Goal: Task Accomplishment & Management: Manage account settings

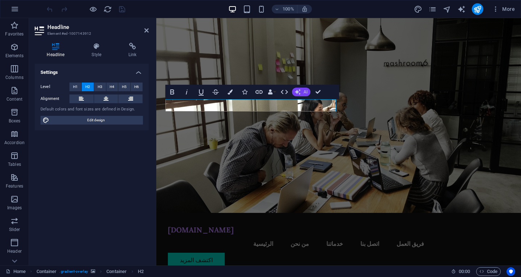
click at [304, 90] on span "AI" at bounding box center [306, 92] width 4 height 4
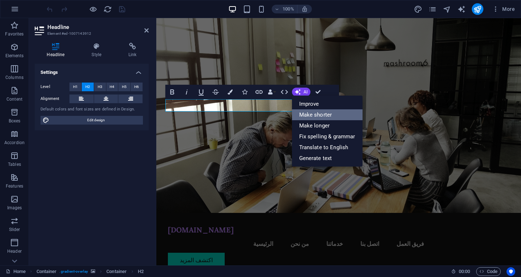
click at [319, 112] on link "Make shorter" at bounding box center [327, 114] width 71 height 11
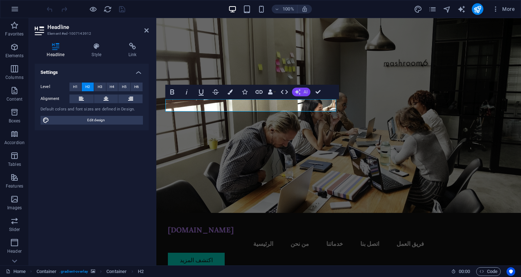
click at [304, 90] on span "AI" at bounding box center [306, 92] width 4 height 4
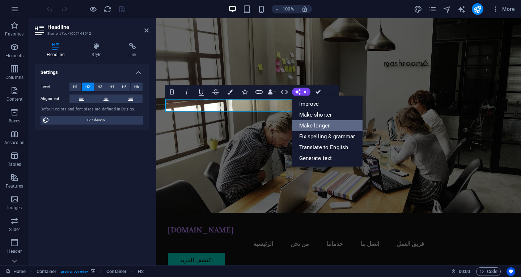
click at [330, 122] on link "Make longer" at bounding box center [327, 125] width 71 height 11
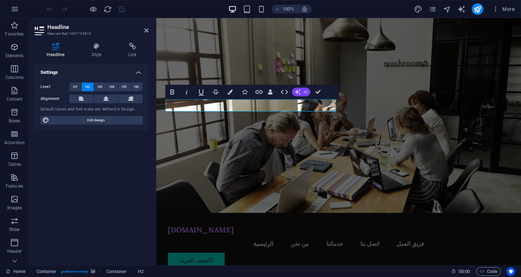
click at [302, 94] on button "AI" at bounding box center [301, 92] width 18 height 9
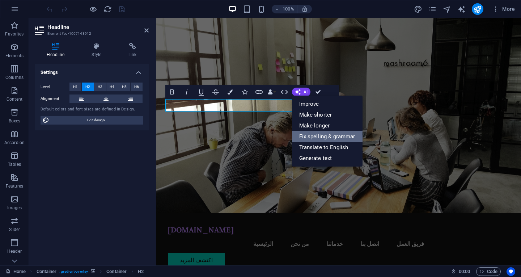
click at [347, 132] on link "Fix spelling & grammar" at bounding box center [327, 136] width 71 height 11
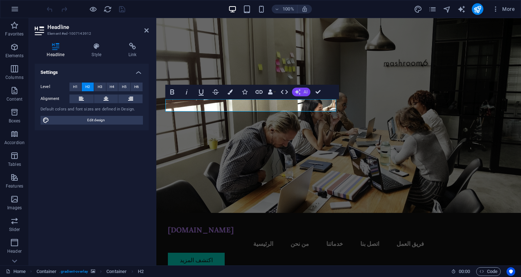
click at [304, 92] on span "AI" at bounding box center [306, 92] width 4 height 4
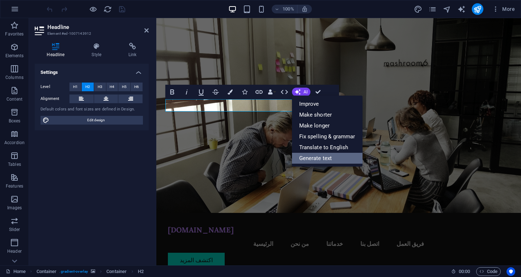
drag, startPoint x: 342, startPoint y: 156, endPoint x: 365, endPoint y: 256, distance: 103.5
click at [342, 156] on link "Generate text" at bounding box center [327, 158] width 71 height 11
select select "English"
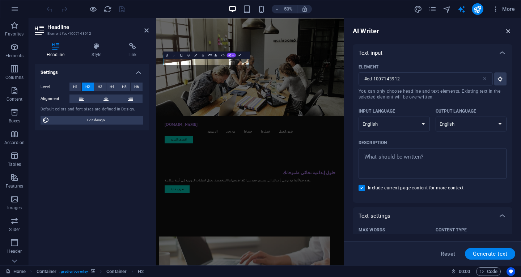
click at [510, 29] on icon "button" at bounding box center [508, 31] width 8 height 8
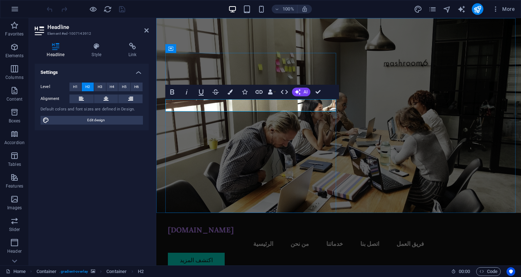
click at [300, 93] on icon "button" at bounding box center [297, 92] width 8 height 8
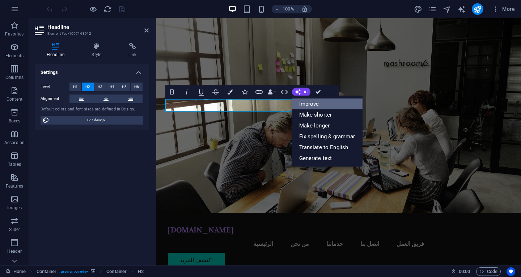
click at [306, 100] on link "Improve" at bounding box center [327, 103] width 71 height 11
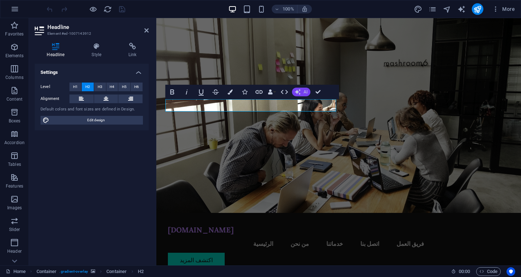
click at [303, 89] on button "AI" at bounding box center [301, 92] width 18 height 9
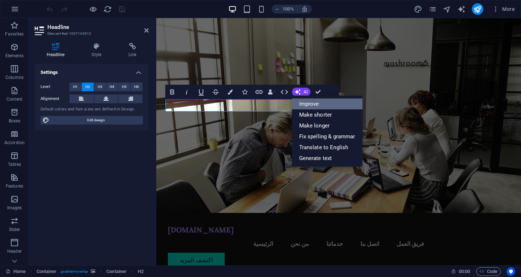
click at [316, 102] on link "Improve" at bounding box center [327, 103] width 71 height 11
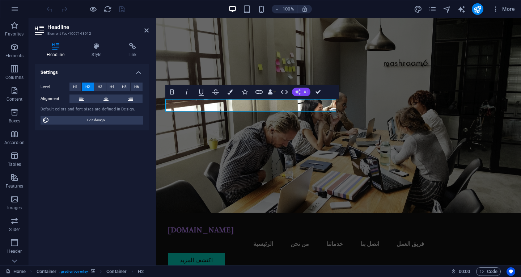
click at [303, 93] on button "AI" at bounding box center [301, 92] width 18 height 9
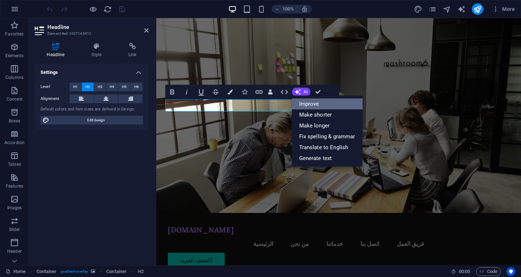
click at [307, 101] on link "Improve" at bounding box center [327, 103] width 71 height 11
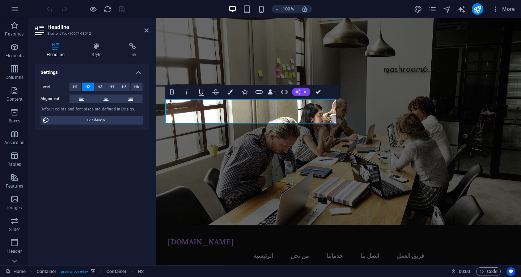
click at [304, 92] on span "AI" at bounding box center [306, 92] width 4 height 4
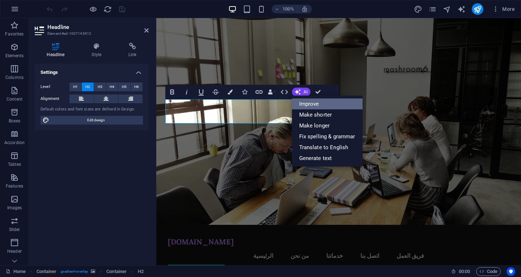
click at [313, 102] on link "Improve" at bounding box center [327, 103] width 71 height 11
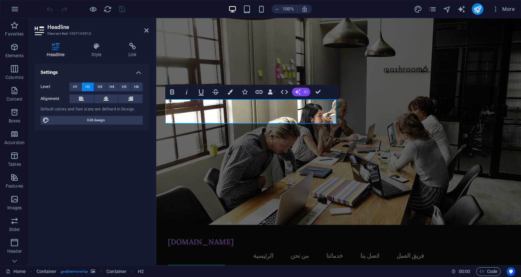
click at [298, 91] on icon "button" at bounding box center [298, 92] width 8 height 8
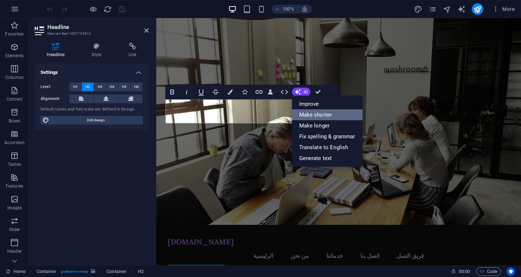
click at [320, 112] on link "Make shorter" at bounding box center [327, 114] width 71 height 11
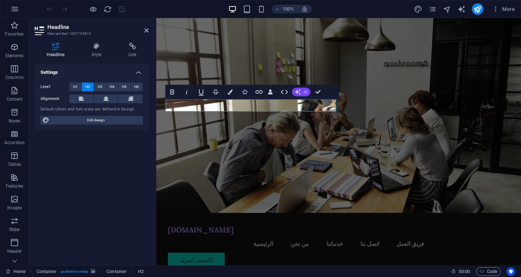
click at [303, 93] on button "AI" at bounding box center [301, 92] width 18 height 9
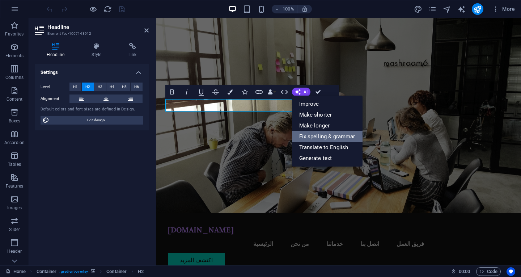
click at [335, 137] on link "Fix spelling & grammar" at bounding box center [327, 136] width 71 height 11
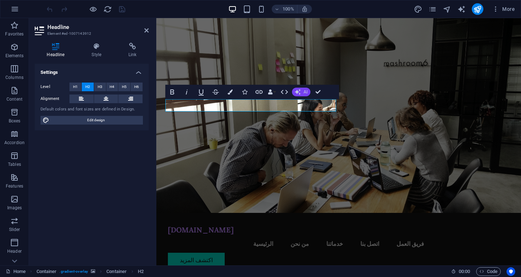
click at [302, 90] on button "AI" at bounding box center [301, 92] width 18 height 9
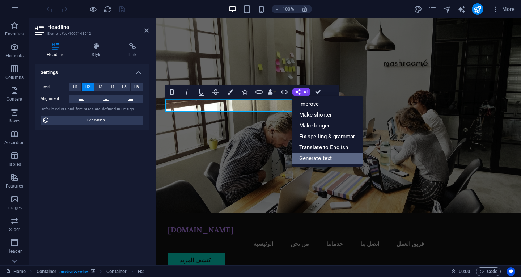
click at [325, 153] on link "Generate text" at bounding box center [327, 158] width 71 height 11
select select "English"
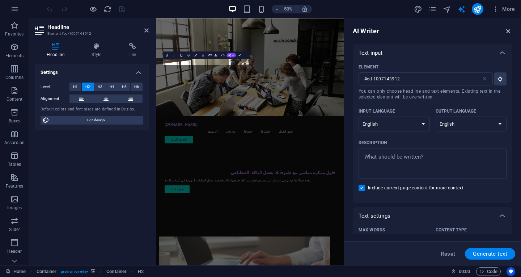
click at [509, 27] on icon "button" at bounding box center [508, 31] width 8 height 8
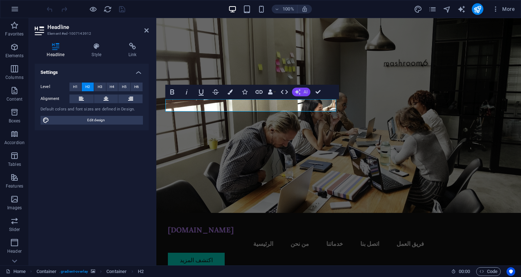
click at [304, 90] on span "AI" at bounding box center [306, 92] width 4 height 4
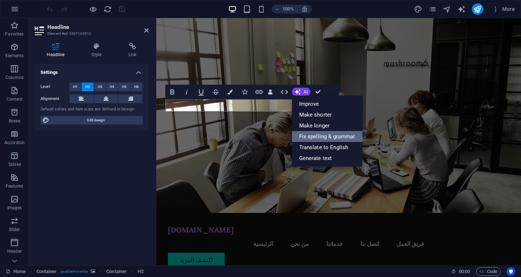
click at [326, 139] on link "Fix spelling & grammar" at bounding box center [327, 136] width 71 height 11
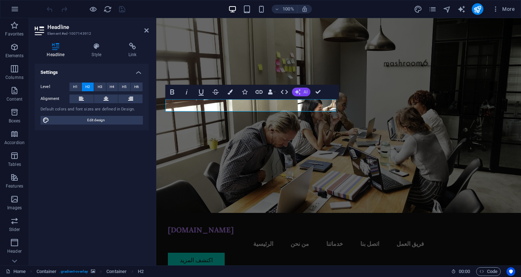
click at [302, 92] on button "AI" at bounding box center [301, 92] width 18 height 9
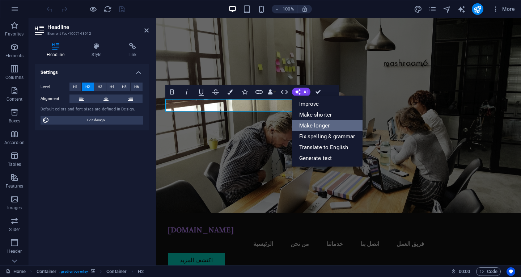
click at [314, 126] on link "Make longer" at bounding box center [327, 125] width 71 height 11
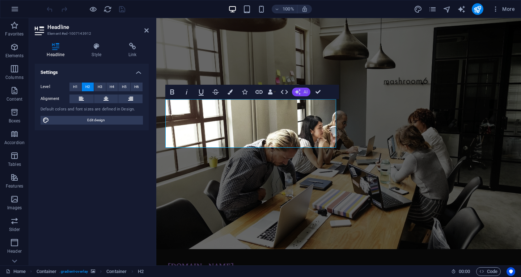
click at [307, 93] on span "AI" at bounding box center [306, 92] width 4 height 4
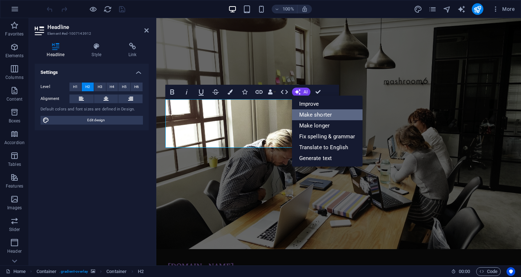
click at [312, 111] on link "Make shorter" at bounding box center [327, 114] width 71 height 11
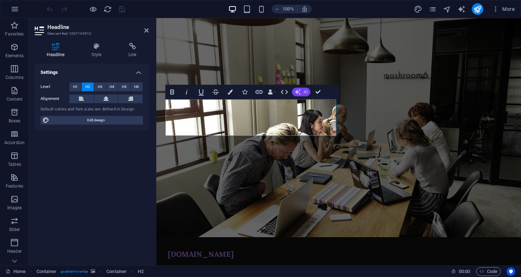
click at [302, 96] on button "AI" at bounding box center [301, 92] width 18 height 9
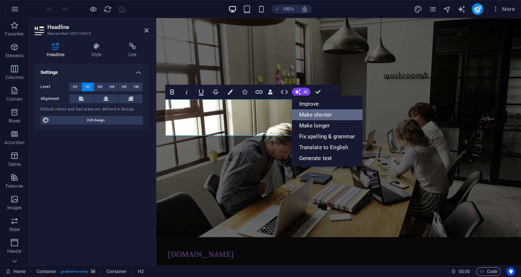
click at [311, 114] on link "Make shorter" at bounding box center [327, 114] width 71 height 11
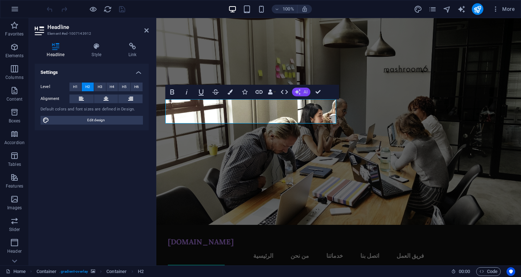
click at [299, 92] on icon "button" at bounding box center [297, 92] width 8 height 8
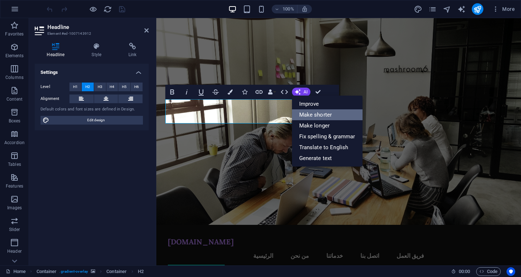
click at [311, 111] on link "Make shorter" at bounding box center [327, 114] width 71 height 11
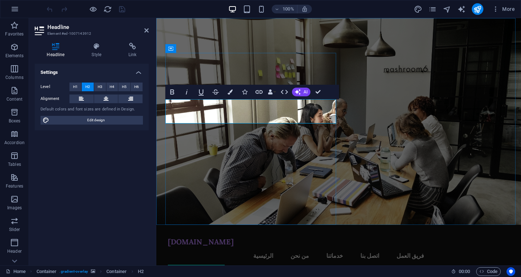
copy h2 "نقدم حلولًا مبتكرة بالذكاء الاصطناعي لتحقيق رؤيتك المستقبلية."
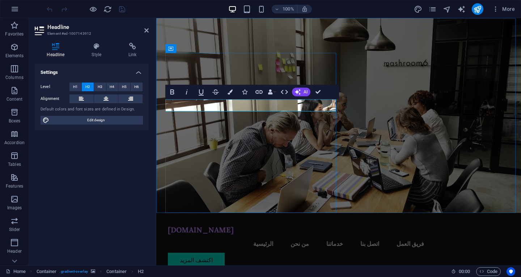
click at [366, 122] on figure at bounding box center [338, 115] width 365 height 195
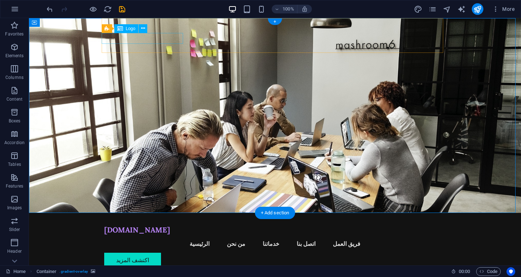
click at [150, 224] on div "[DOMAIN_NAME]" at bounding box center [274, 229] width 341 height 11
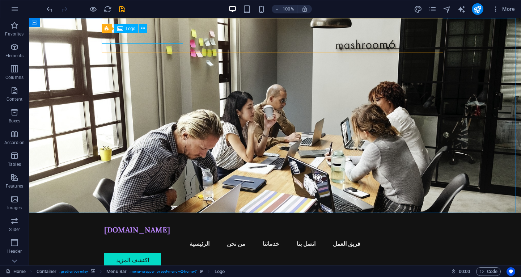
click at [128, 28] on span "Logo" at bounding box center [131, 28] width 10 height 4
click at [144, 29] on icon at bounding box center [143, 29] width 4 height 8
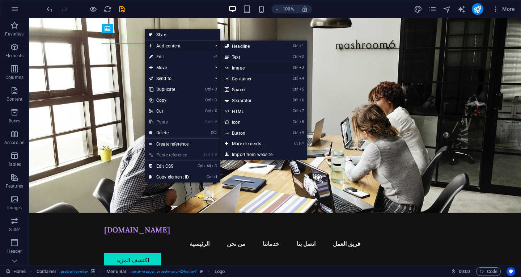
click at [247, 64] on link "Ctrl 3 Image" at bounding box center [250, 67] width 60 height 11
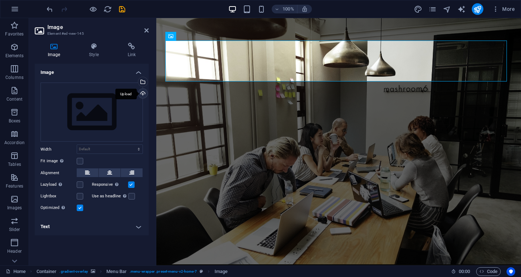
click at [141, 94] on div "Upload" at bounding box center [142, 94] width 11 height 11
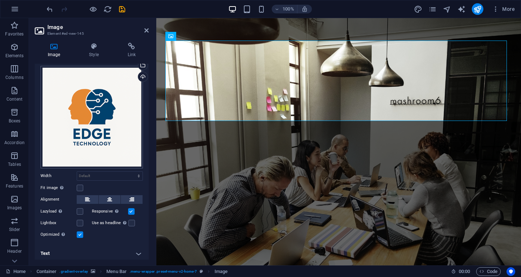
scroll to position [17, 0]
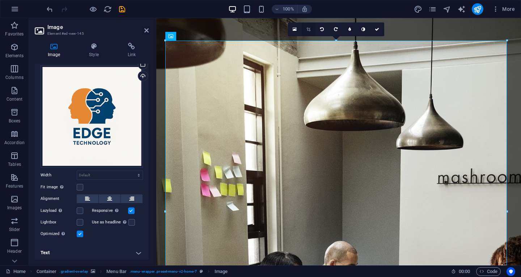
click at [310, 29] on icon at bounding box center [308, 29] width 4 height 4
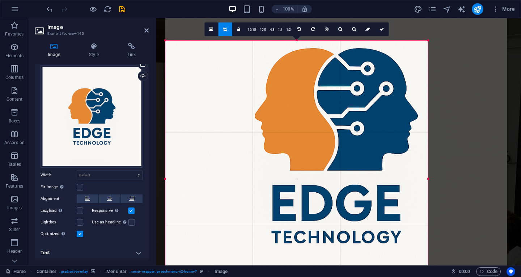
drag, startPoint x: 506, startPoint y: 41, endPoint x: 427, endPoint y: 106, distance: 102.7
click at [427, 106] on div "180 170 160 150 140 130 120 110 100 90 80 70 60 50 40 30 20 10 0 -10 -20 -30 -4…" at bounding box center [296, 179] width 263 height 276
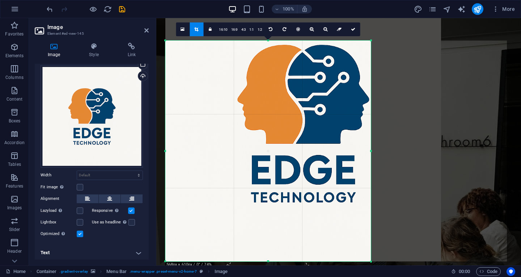
drag, startPoint x: 427, startPoint y: 41, endPoint x: 369, endPoint y: 96, distance: 79.3
click at [369, 96] on div "180 170 160 150 140 130 120 110 100 90 80 70 60 50 40 30 20 10 0 -10 -20 -30 -4…" at bounding box center [267, 151] width 205 height 221
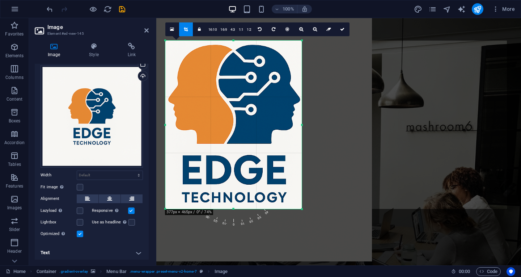
drag, startPoint x: 164, startPoint y: 261, endPoint x: 233, endPoint y: 209, distance: 86.7
click at [233, 209] on div "180 170 160 150 140 130 120 110 100 90 80 70 60 50 40 30 20 10 0 -10 -20 -30 -4…" at bounding box center [233, 125] width 136 height 168
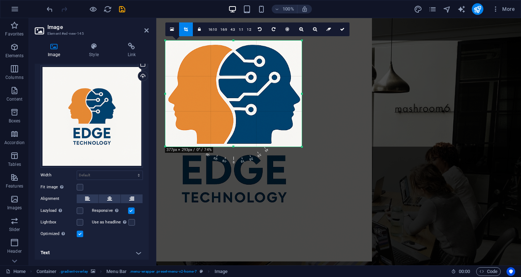
drag, startPoint x: 233, startPoint y: 208, endPoint x: 252, endPoint y: 146, distance: 65.0
click at [252, 146] on div at bounding box center [233, 146] width 136 height 3
click at [344, 29] on link at bounding box center [343, 29] width 14 height 14
type input "377"
select select "px"
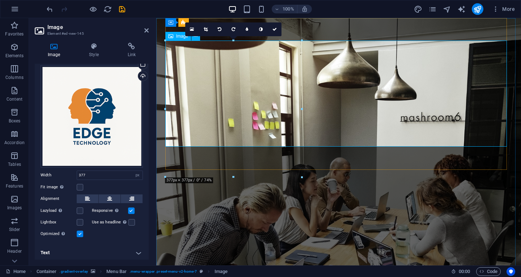
click at [82, 184] on label at bounding box center [80, 187] width 7 height 7
click at [0, 0] on input "Fit image Automatically fit image to a fixed width and height" at bounding box center [0, 0] width 0 height 0
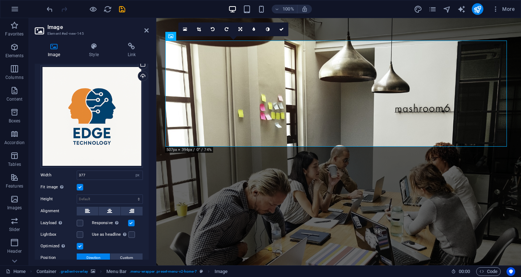
click at [82, 184] on label at bounding box center [80, 187] width 7 height 7
click at [0, 0] on input "Fit image Automatically fit image to a fixed width and height" at bounding box center [0, 0] width 0 height 0
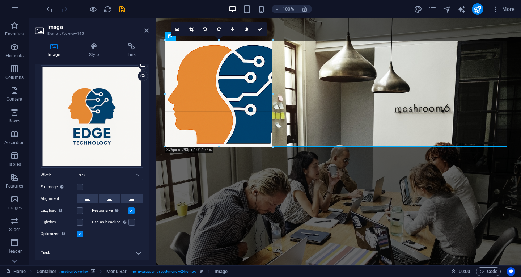
drag, startPoint x: 301, startPoint y: 40, endPoint x: 257, endPoint y: 67, distance: 51.3
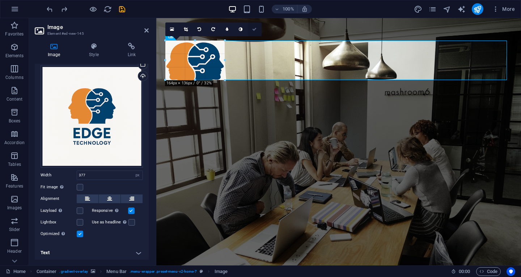
drag, startPoint x: 166, startPoint y: 141, endPoint x: 248, endPoint y: 35, distance: 133.9
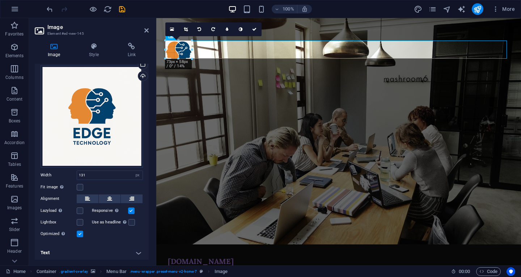
drag, startPoint x: 166, startPoint y: 77, endPoint x: 34, endPoint y: 27, distance: 140.7
type input "63"
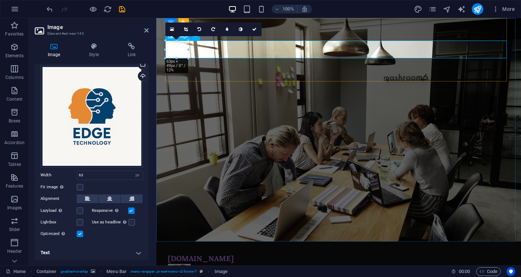
click at [207, 264] on figure at bounding box center [338, 273] width 341 height 18
click at [390, 111] on figure at bounding box center [338, 129] width 365 height 223
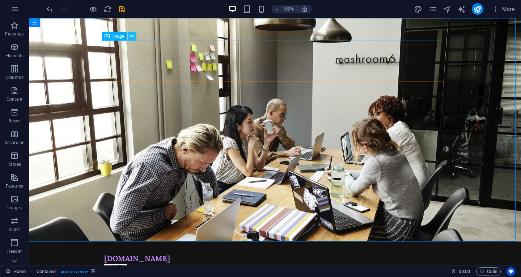
click at [131, 34] on icon at bounding box center [132, 37] width 4 height 8
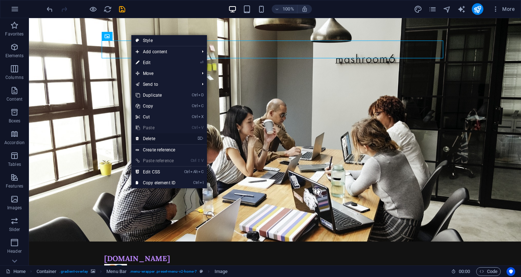
click at [156, 140] on link "⌦ Delete" at bounding box center [155, 138] width 48 height 11
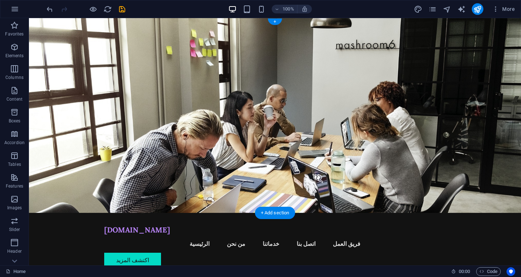
click at [386, 161] on figure at bounding box center [275, 115] width 492 height 195
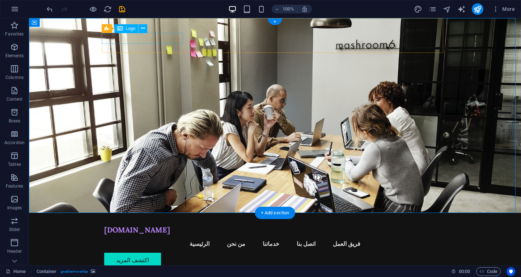
click at [141, 224] on div "[DOMAIN_NAME]" at bounding box center [274, 229] width 341 height 11
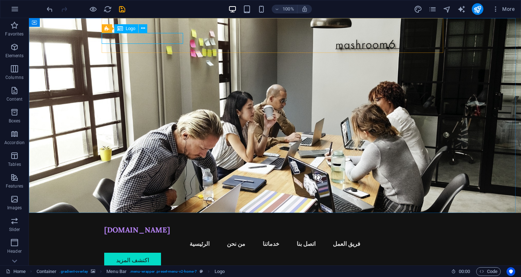
click at [131, 28] on span "Logo" at bounding box center [131, 28] width 10 height 4
click at [117, 29] on icon at bounding box center [120, 28] width 6 height 9
click at [145, 29] on icon at bounding box center [143, 29] width 4 height 8
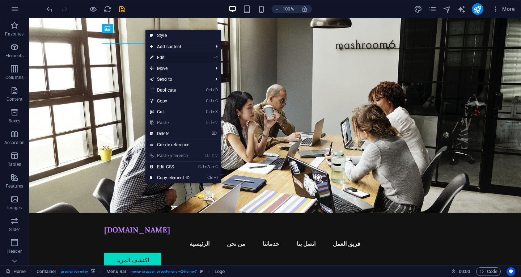
click at [171, 56] on link "⏎ Edit" at bounding box center [169, 57] width 48 height 11
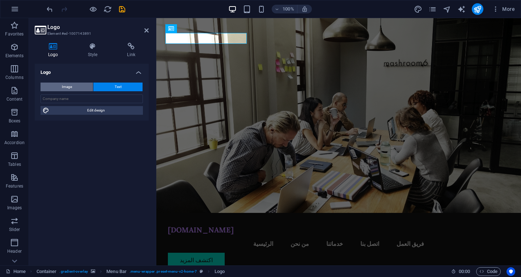
click at [84, 90] on button "Image" at bounding box center [67, 86] width 52 height 9
select select "DISABLED_OPTION_VALUE"
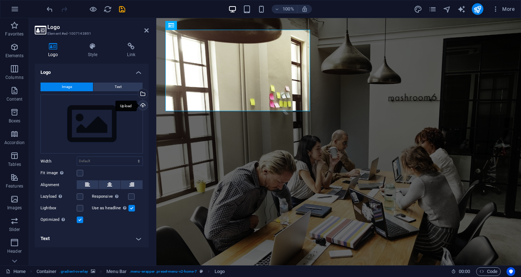
click at [143, 101] on div "Upload" at bounding box center [142, 106] width 11 height 11
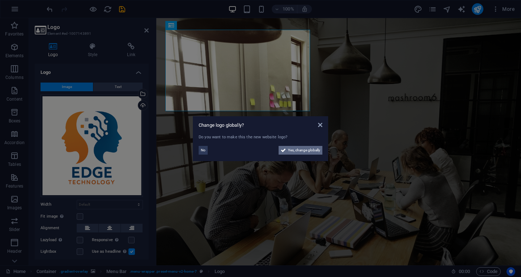
click at [307, 151] on span "Yes, change globally" at bounding box center [304, 150] width 32 height 9
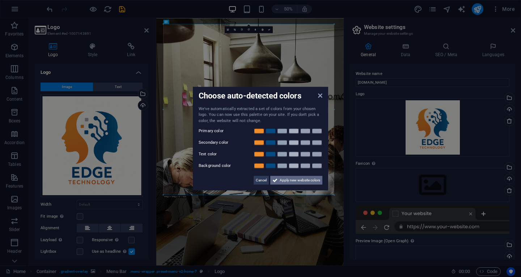
click at [284, 179] on span "Apply new website colors" at bounding box center [300, 180] width 41 height 9
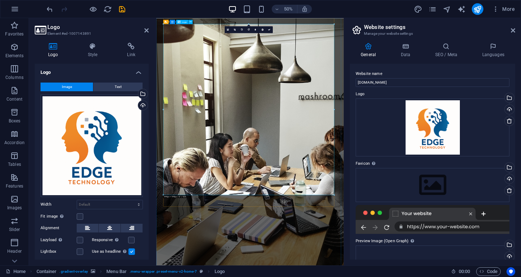
click at [236, 30] on link at bounding box center [235, 29] width 7 height 7
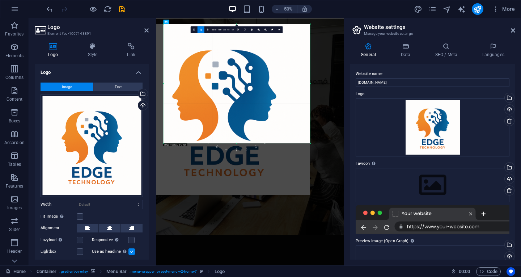
drag, startPoint x: 164, startPoint y: 194, endPoint x: 212, endPoint y: 91, distance: 114.1
click at [212, 91] on div "180 170 160 150 140 130 120 110 100 90 80 70 60 50 40 30 20 10 0 -10 -20 -30 -4…" at bounding box center [236, 83] width 147 height 119
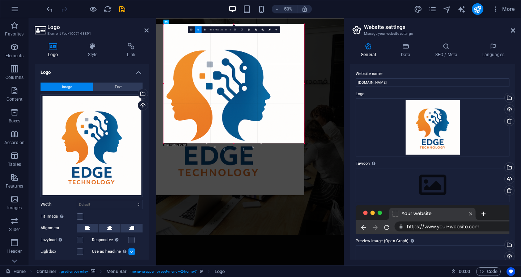
drag, startPoint x: 163, startPoint y: 82, endPoint x: 174, endPoint y: 80, distance: 11.8
click at [174, 80] on div "180 170 160 150 140 130 120 110 100 90 80 70 60 50 40 30 20 10 0 -10 -20 -30 -4…" at bounding box center [233, 83] width 141 height 119
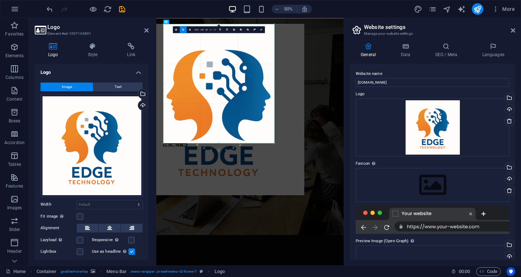
drag, startPoint x: 304, startPoint y: 84, endPoint x: 245, endPoint y: 86, distance: 59.7
click at [245, 86] on div "180 170 160 150 140 130 120 110 100 90 80 70 60 50 40 30 20 10 0 -10 -20 -30 -4…" at bounding box center [218, 83] width 111 height 119
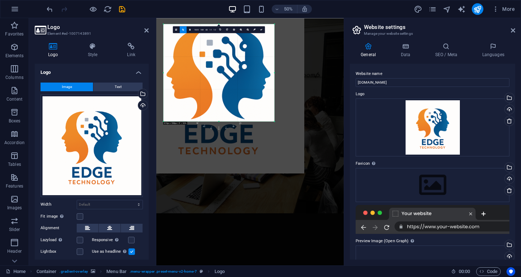
drag, startPoint x: 219, startPoint y: 24, endPoint x: 221, endPoint y: 67, distance: 43.5
click at [221, 67] on div "180 170 160 150 140 130 120 110 100 90 80 70 60 50 40 30 20 10 0 -10 -20 -30 -4…" at bounding box center [218, 72] width 111 height 97
click at [291, 87] on div at bounding box center [218, 87] width 171 height 171
click at [284, 153] on div at bounding box center [218, 87] width 171 height 171
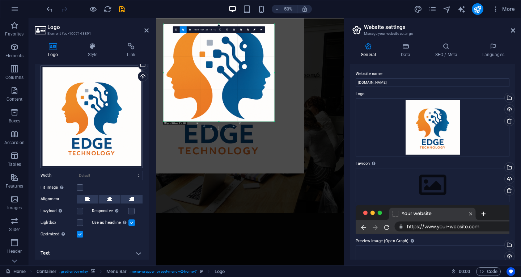
scroll to position [29, 0]
click at [262, 29] on icon at bounding box center [261, 30] width 2 height 2
type input "614"
select select "px"
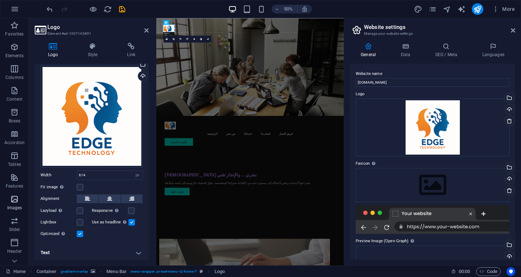
drag, startPoint x: 274, startPoint y: 23, endPoint x: 4, endPoint y: 202, distance: 324.3
type input "61"
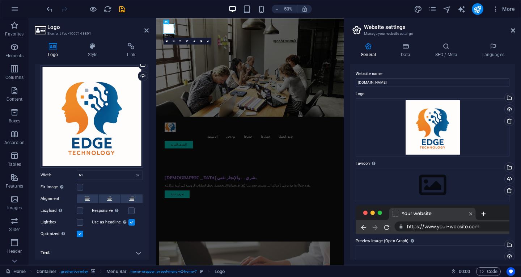
click at [431, 84] on figure at bounding box center [343, 116] width 375 height 196
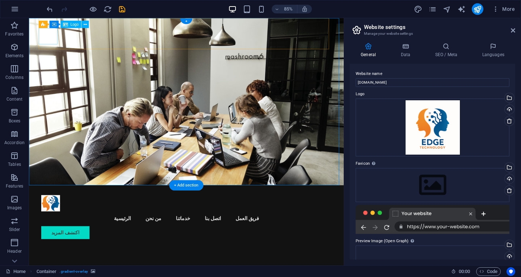
click at [47, 226] on div at bounding box center [213, 235] width 341 height 19
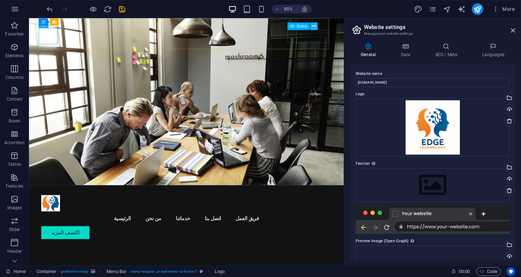
click at [313, 26] on icon at bounding box center [313, 26] width 3 height 7
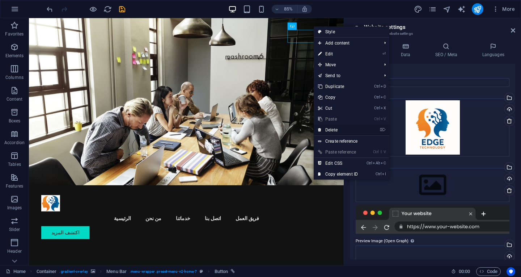
click at [344, 131] on link "⌦ Delete" at bounding box center [338, 129] width 48 height 11
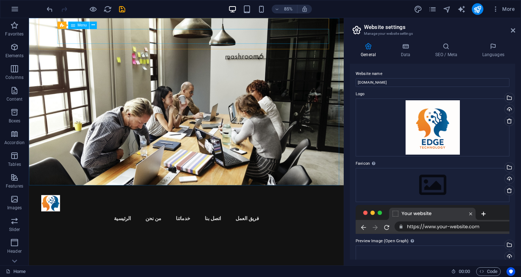
click at [76, 24] on div "Menu" at bounding box center [78, 24] width 21 height 7
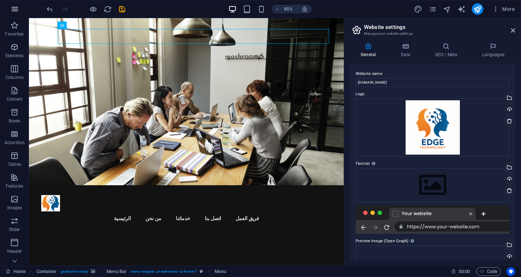
click at [16, 8] on icon "button" at bounding box center [14, 9] width 9 height 9
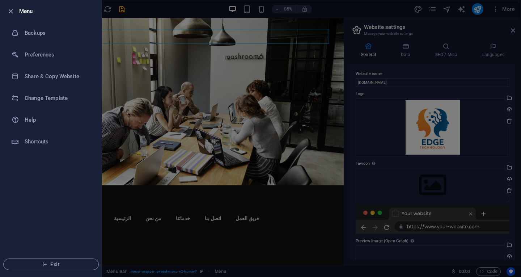
click at [161, 65] on div at bounding box center [260, 138] width 521 height 277
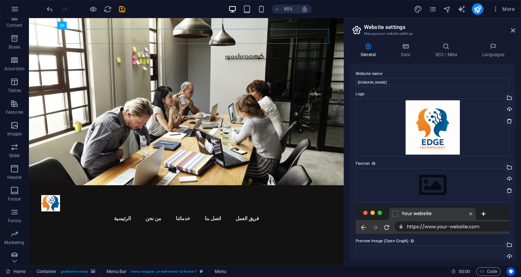
scroll to position [78, 0]
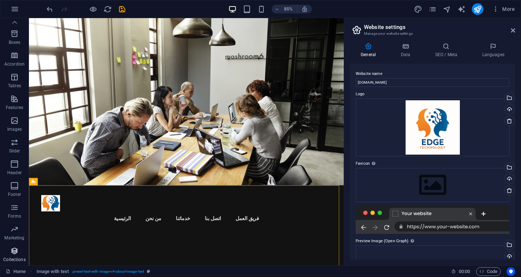
click at [13, 256] on span "Collections" at bounding box center [14, 254] width 29 height 17
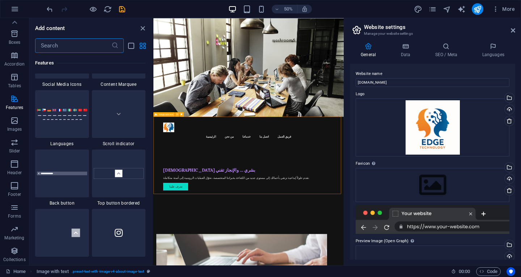
scroll to position [3330, 0]
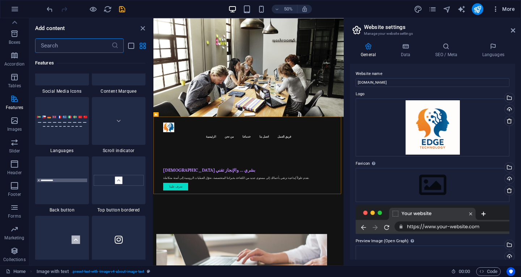
click at [512, 8] on span "More" at bounding box center [503, 8] width 23 height 7
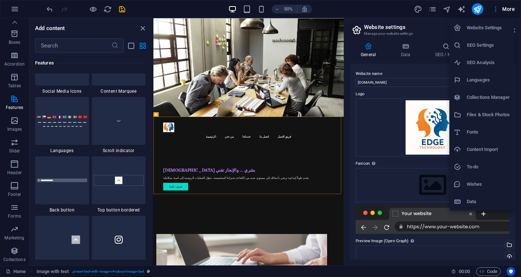
click at [497, 26] on h6 "Website Settings" at bounding box center [488, 28] width 43 height 9
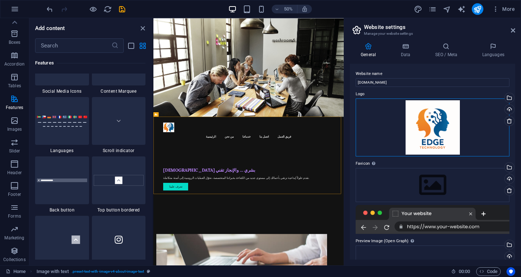
click at [435, 135] on div "Drag files here, click to choose files or select files from Files or our free s…" at bounding box center [433, 127] width 154 height 58
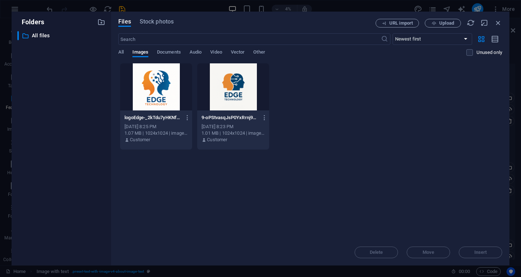
click at [165, 78] on div at bounding box center [156, 86] width 72 height 47
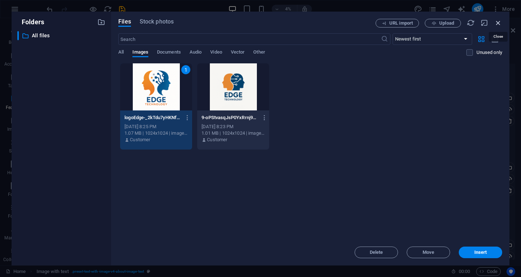
click at [499, 23] on icon "button" at bounding box center [498, 23] width 8 height 8
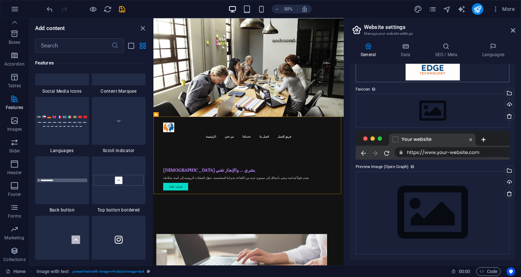
scroll to position [75, 0]
click at [446, 196] on div "Drag files here, click to choose files or select files from Files or our free s…" at bounding box center [433, 212] width 154 height 83
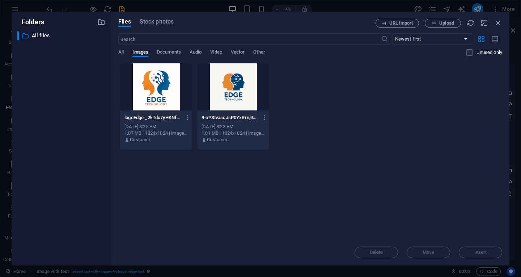
click at [159, 85] on div at bounding box center [156, 86] width 72 height 47
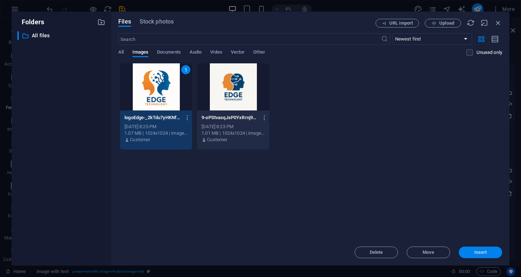
click at [490, 254] on span "Insert" at bounding box center [481, 252] width 38 height 4
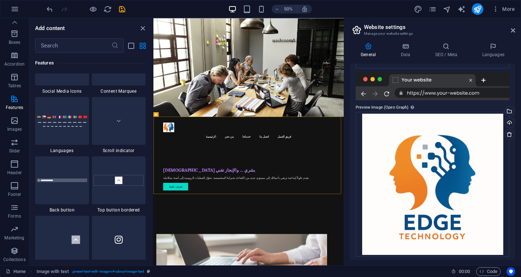
scroll to position [136, 0]
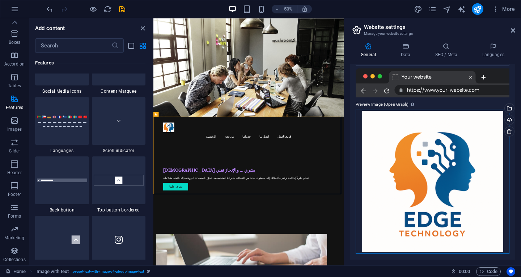
click at [451, 143] on div "Drag files here, click to choose files or select files from Files or our free s…" at bounding box center [433, 181] width 154 height 145
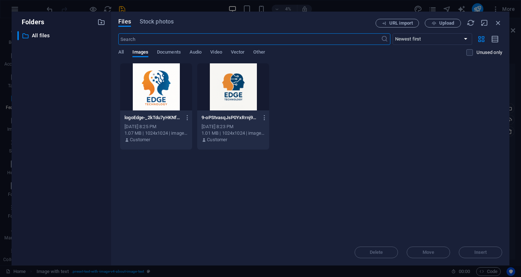
click at [173, 89] on div at bounding box center [156, 86] width 72 height 47
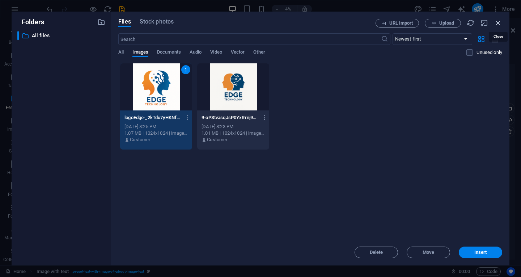
click at [499, 20] on icon "button" at bounding box center [498, 23] width 8 height 8
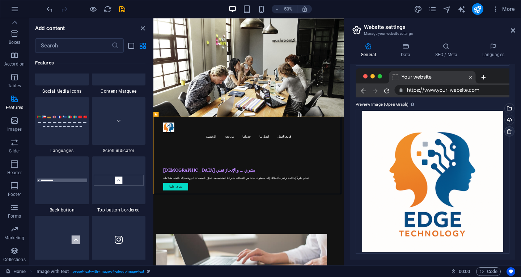
click at [509, 132] on icon at bounding box center [509, 131] width 6 height 6
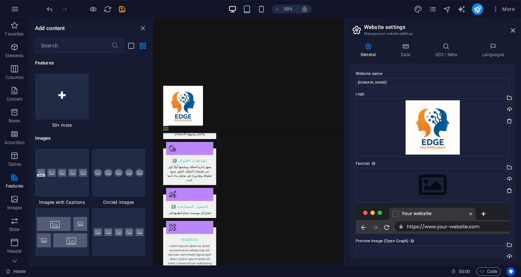
scroll to position [3620, 0]
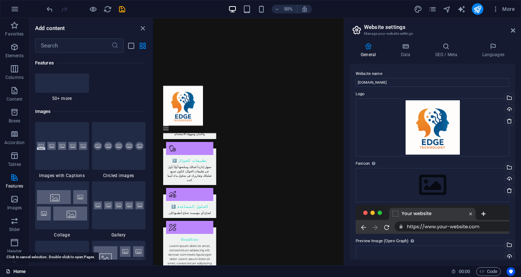
click at [17, 269] on link "Home" at bounding box center [16, 271] width 20 height 9
click at [496, 7] on icon "button" at bounding box center [495, 8] width 7 height 7
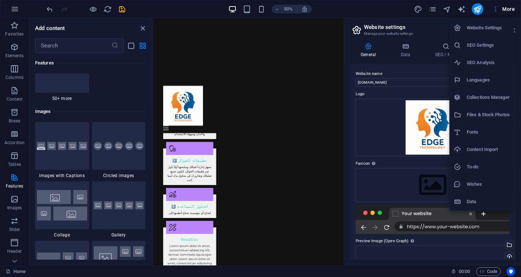
click at [463, 10] on div at bounding box center [260, 138] width 521 height 277
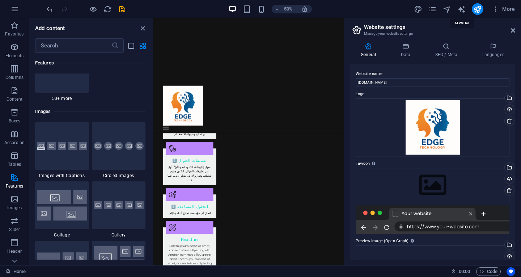
click at [463, 7] on icon "text_generator" at bounding box center [461, 9] width 8 height 8
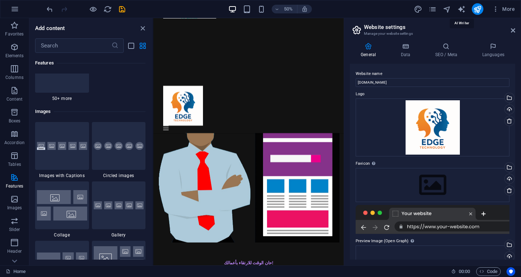
select select "English"
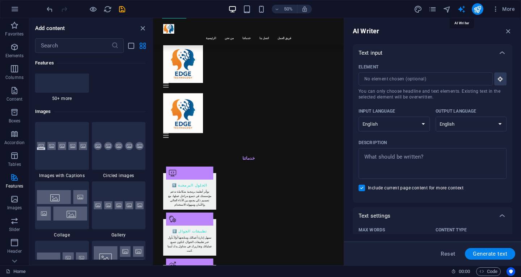
scroll to position [411, 0]
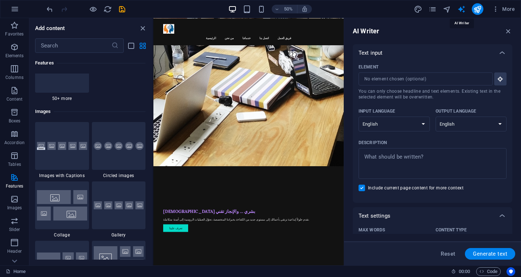
click at [463, 7] on icon "text_generator" at bounding box center [461, 9] width 8 height 8
click at [510, 32] on icon "button" at bounding box center [508, 31] width 8 height 8
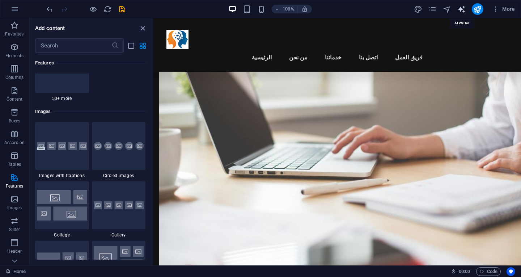
click at [464, 7] on icon "text_generator" at bounding box center [461, 9] width 8 height 8
select select "English"
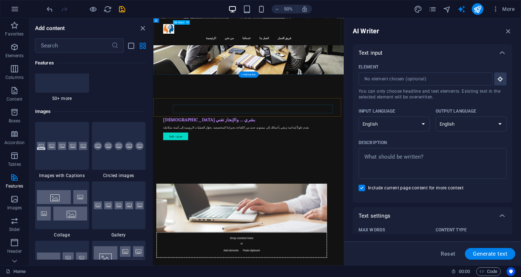
scroll to position [0, 0]
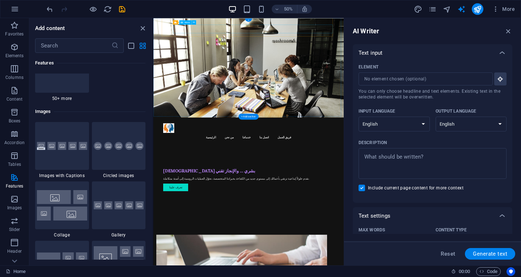
click at [226, 247] on nav "الرئيسية من نحن خدماتنا اتصل بنا فريق العمل" at bounding box center [343, 255] width 341 height 17
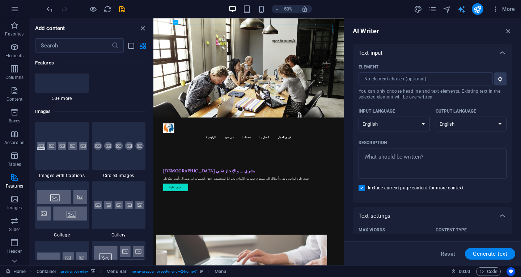
click at [461, 9] on icon "text_generator" at bounding box center [461, 9] width 8 height 8
click at [434, 8] on icon "pages" at bounding box center [432, 9] width 8 height 8
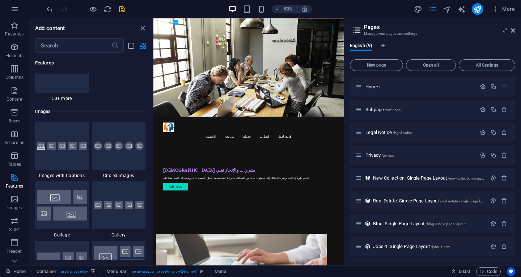
click at [11, 9] on icon "button" at bounding box center [14, 9] width 9 height 9
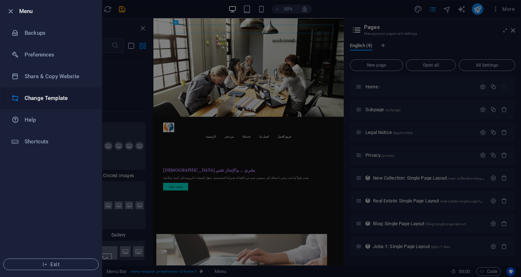
click at [52, 102] on li "Change Template" at bounding box center [50, 98] width 101 height 22
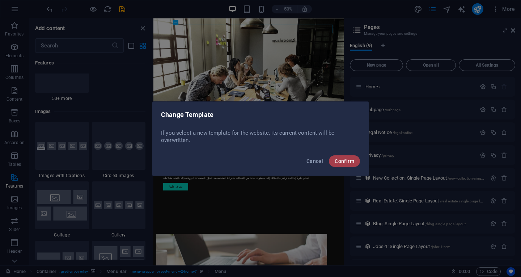
click at [345, 161] on span "Confirm" at bounding box center [345, 161] width 20 height 6
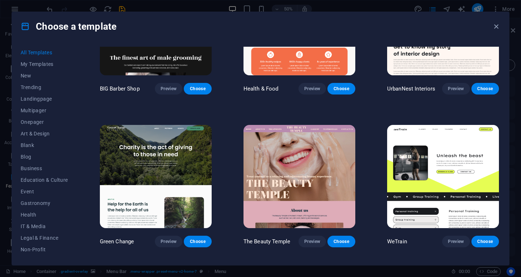
scroll to position [868, 0]
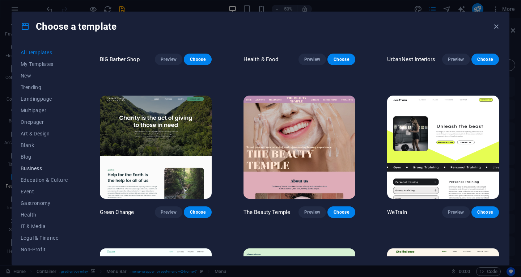
click at [38, 171] on button "Business" at bounding box center [44, 168] width 47 height 12
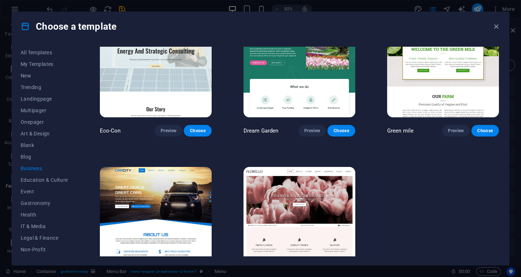
scroll to position [65, 0]
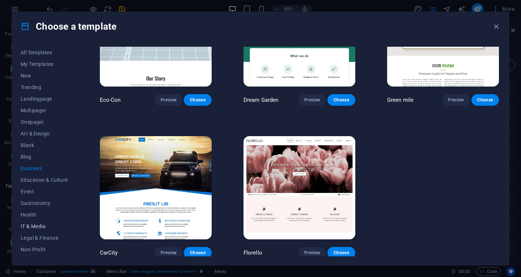
click at [39, 227] on span "IT & Media" at bounding box center [44, 226] width 47 height 6
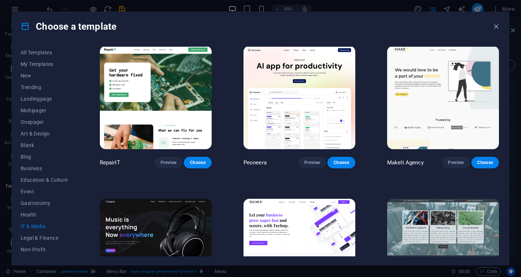
scroll to position [0, 0]
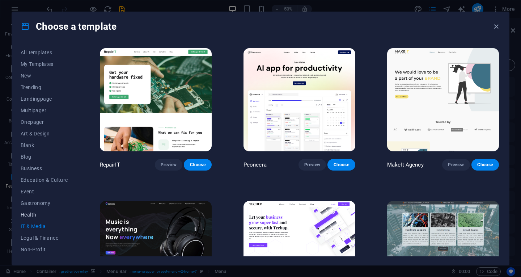
click at [27, 215] on span "Health" at bounding box center [44, 215] width 47 height 6
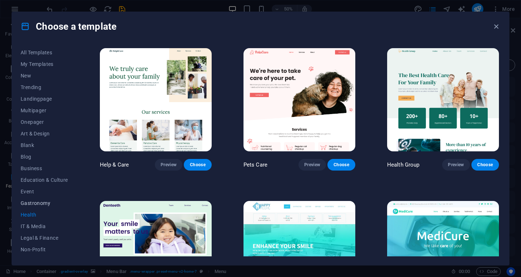
click at [34, 203] on span "Gastronomy" at bounding box center [44, 203] width 47 height 6
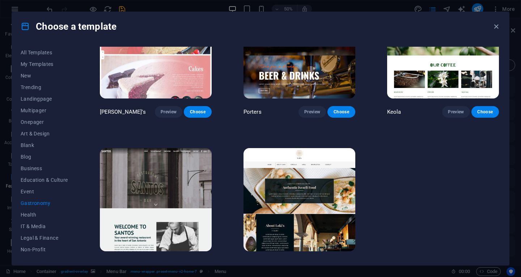
scroll to position [671, 0]
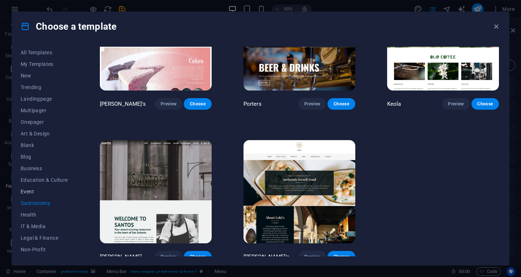
click at [30, 187] on button "Event" at bounding box center [44, 192] width 47 height 12
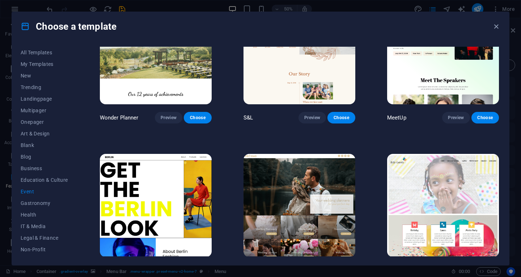
scroll to position [0, 0]
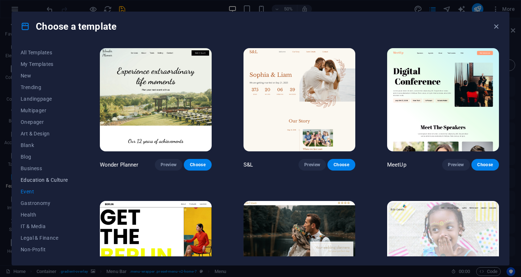
click at [47, 182] on span "Education & Culture" at bounding box center [44, 180] width 47 height 6
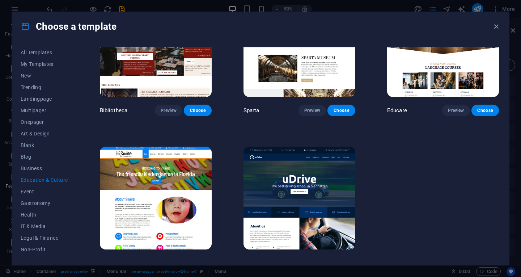
scroll to position [216, 0]
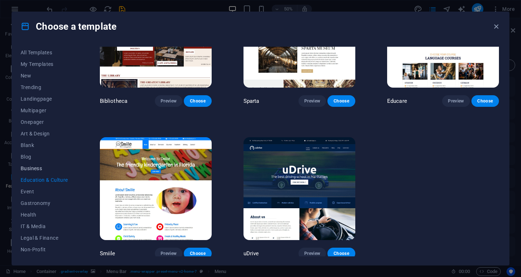
click at [33, 170] on span "Business" at bounding box center [44, 168] width 47 height 6
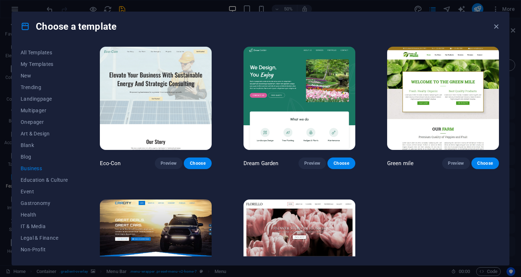
scroll to position [0, 0]
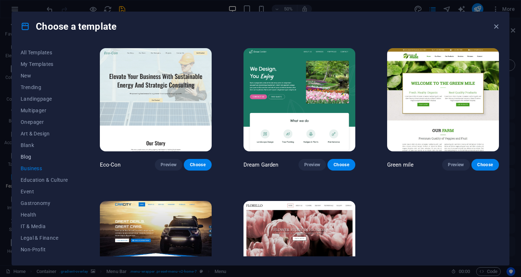
click at [28, 159] on span "Blog" at bounding box center [44, 157] width 47 height 6
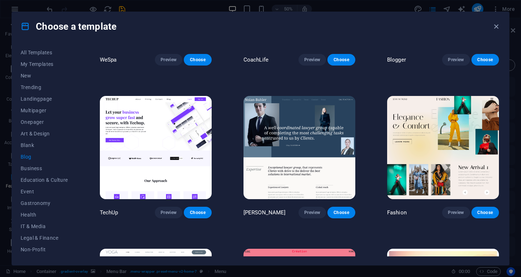
scroll to position [723, 0]
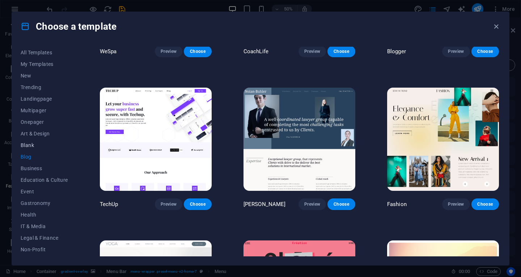
click at [29, 141] on button "Blank" at bounding box center [44, 145] width 47 height 12
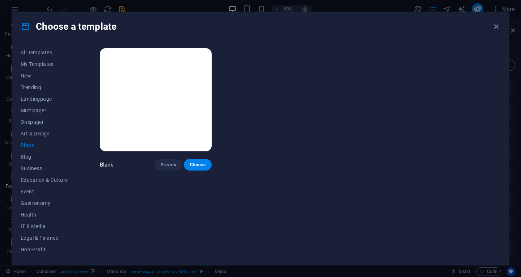
scroll to position [0, 0]
click at [39, 133] on span "Art & Design" at bounding box center [44, 134] width 47 height 6
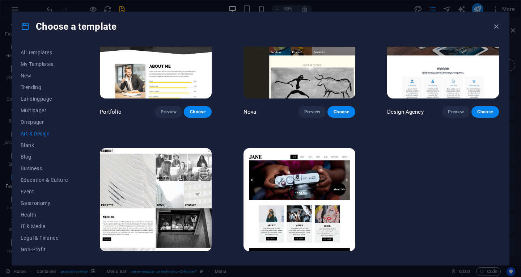
scroll to position [519, 0]
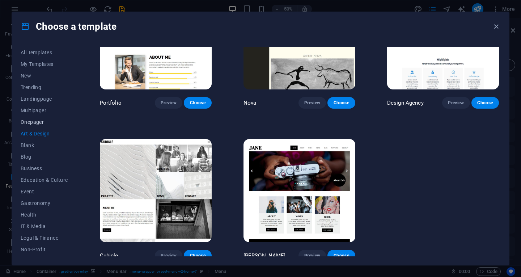
click at [34, 123] on span "Onepager" at bounding box center [44, 122] width 47 height 6
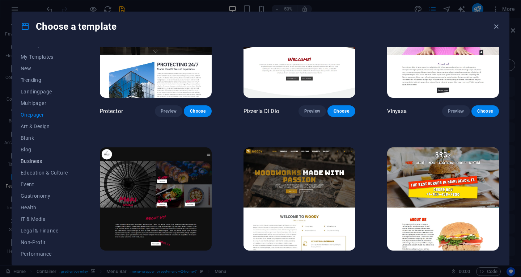
scroll to position [0, 0]
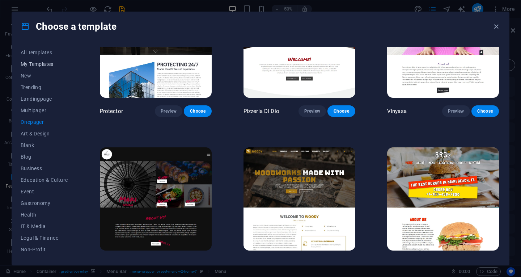
click at [50, 61] on span "My Templates" at bounding box center [44, 64] width 47 height 6
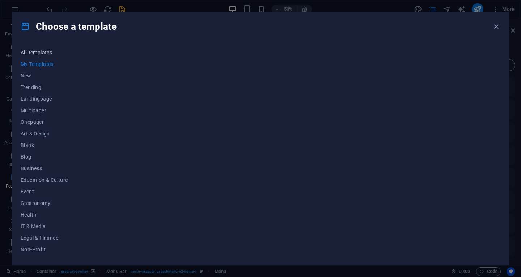
click at [51, 54] on span "All Templates" at bounding box center [44, 53] width 47 height 6
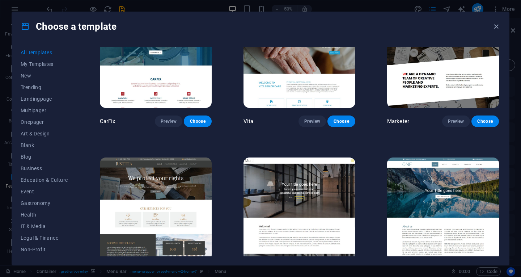
scroll to position [6186, 0]
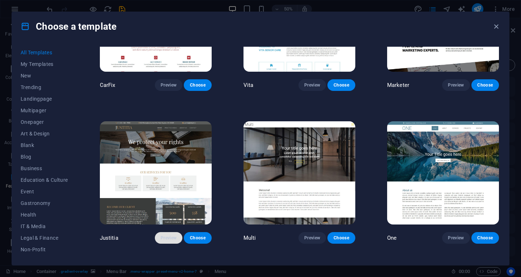
click at [171, 235] on span "Preview" at bounding box center [169, 238] width 16 height 6
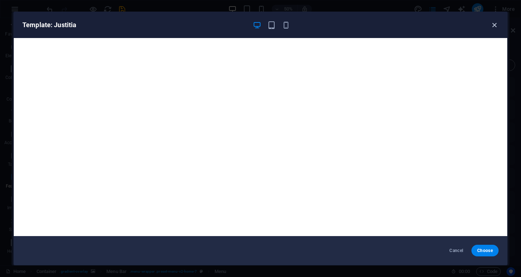
click at [494, 24] on icon "button" at bounding box center [494, 25] width 8 height 8
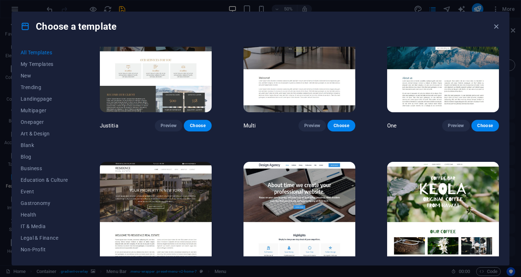
scroll to position [6331, 0]
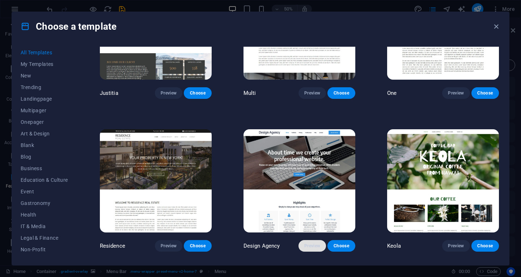
click at [316, 243] on span "Preview" at bounding box center [312, 246] width 16 height 6
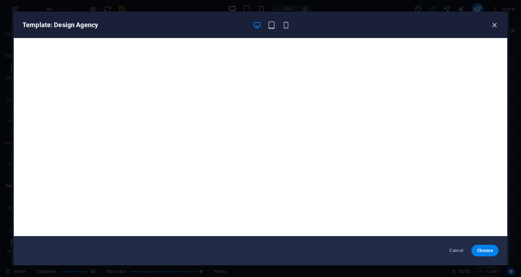
click at [497, 24] on icon "button" at bounding box center [494, 25] width 8 height 8
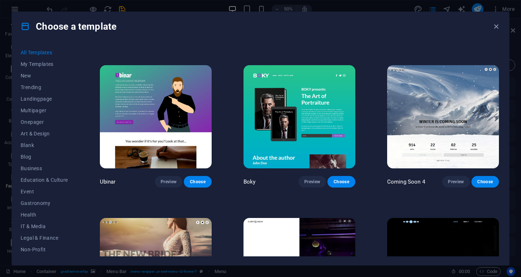
scroll to position [8073, 0]
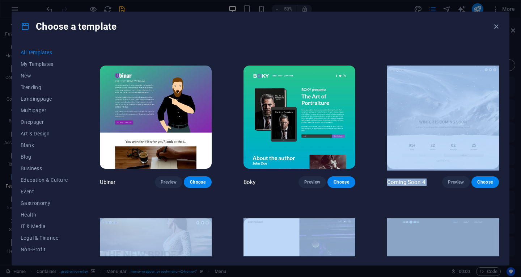
drag, startPoint x: 500, startPoint y: 250, endPoint x: 495, endPoint y: 58, distance: 192.5
click at [495, 58] on div "All Templates My Templates New Trending Landingpage Multipager Onepager Art & D…" at bounding box center [260, 153] width 497 height 224
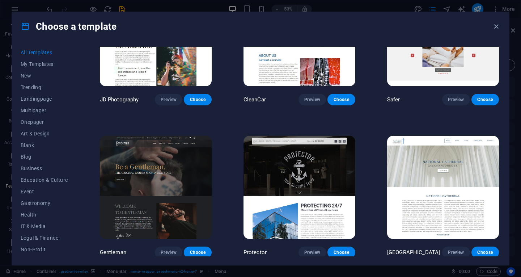
scroll to position [2966, 0]
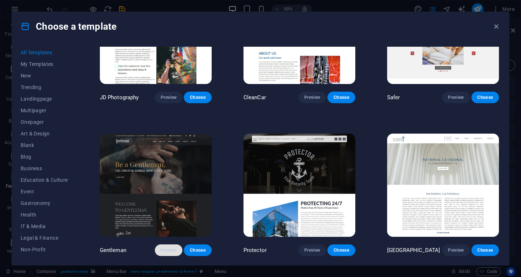
click at [170, 247] on span "Preview" at bounding box center [169, 250] width 16 height 6
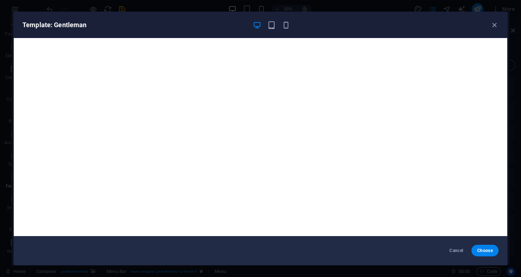
scroll to position [1, 0]
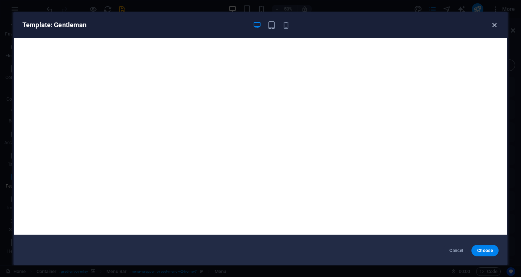
click at [496, 25] on icon "button" at bounding box center [494, 25] width 8 height 8
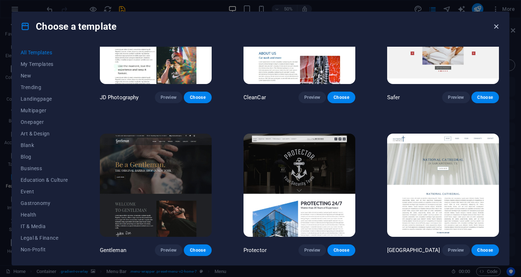
click at [498, 26] on icon "button" at bounding box center [496, 26] width 8 height 8
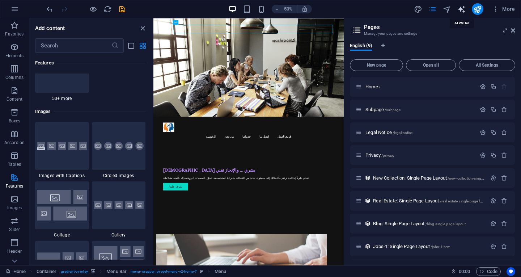
click at [463, 7] on icon "text_generator" at bounding box center [461, 9] width 8 height 8
select select "English"
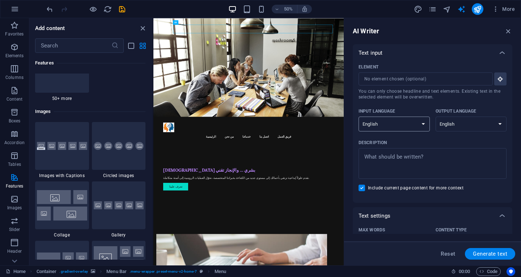
click at [419, 124] on select "Albanian Arabic Armenian Awadhi Azerbaijani Bashkir Basque Belarusian Bengali B…" at bounding box center [393, 123] width 71 height 15
select select "Arabic"
click at [358, 116] on select "Albanian Arabic Armenian Awadhi Azerbaijani Bashkir Basque Belarusian Bengali B…" at bounding box center [393, 123] width 71 height 15
click at [459, 127] on select "Albanian Arabic Armenian Awadhi Azerbaijani Bashkir Basque Belarusian Bengali B…" at bounding box center [471, 123] width 71 height 15
select select "Arabic"
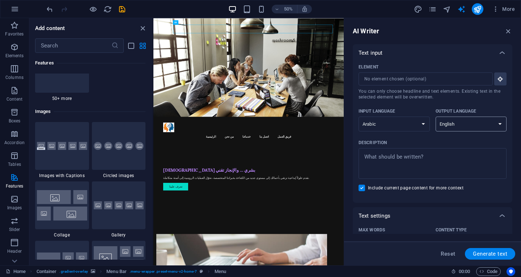
click at [436, 116] on select "Albanian Arabic Armenian Awadhi Azerbaijani Bashkir Basque Belarusian Bengali B…" at bounding box center [471, 123] width 71 height 15
click at [510, 29] on icon "button" at bounding box center [508, 31] width 8 height 8
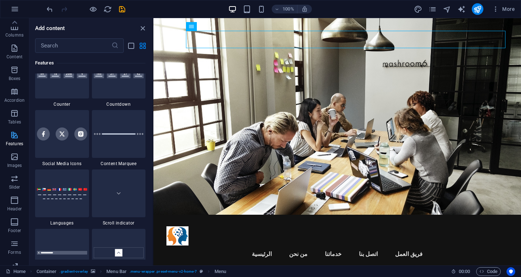
scroll to position [6, 0]
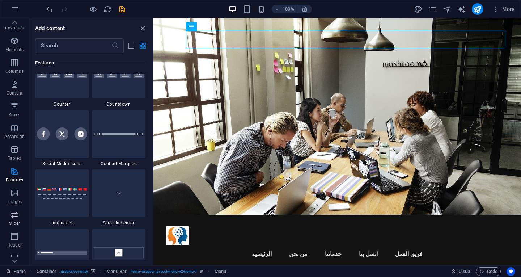
click at [16, 214] on icon "button" at bounding box center [14, 214] width 9 height 9
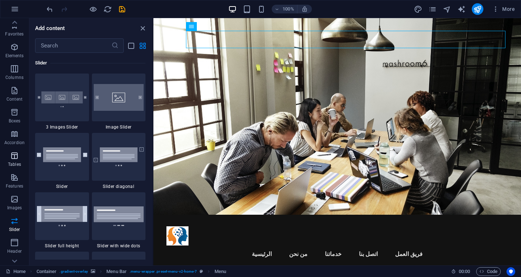
scroll to position [0, 0]
click at [496, 10] on icon "button" at bounding box center [495, 8] width 7 height 7
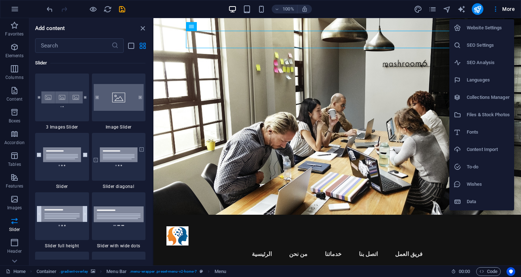
click at [496, 24] on h6 "Website Settings" at bounding box center [488, 28] width 43 height 9
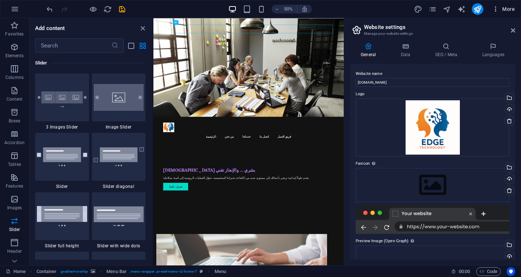
click at [495, 7] on icon "button" at bounding box center [495, 8] width 7 height 7
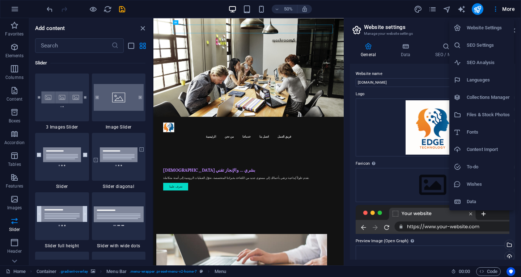
click at [498, 93] on h6 "Collections Manager" at bounding box center [488, 97] width 43 height 9
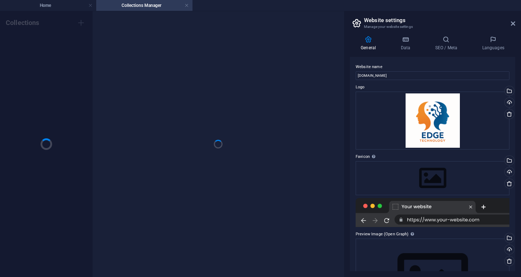
click at [495, 10] on ul "Home Collections Manager" at bounding box center [260, 5] width 521 height 11
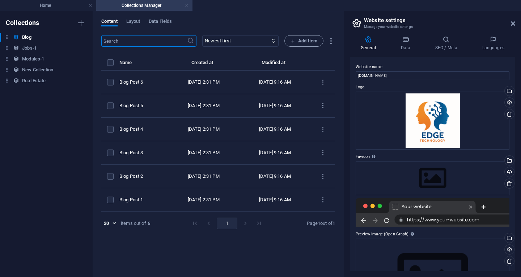
click at [186, 4] on link at bounding box center [186, 5] width 4 height 7
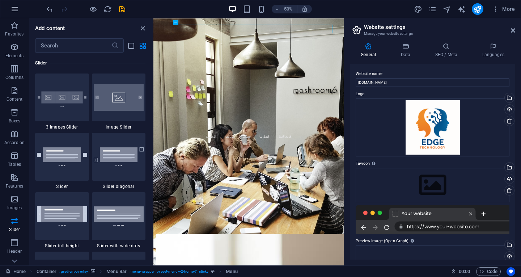
click at [10, 12] on button "button" at bounding box center [14, 8] width 17 height 17
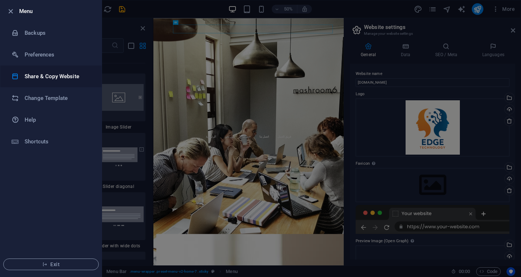
click at [56, 81] on li "Share & Copy Website" at bounding box center [50, 76] width 101 height 22
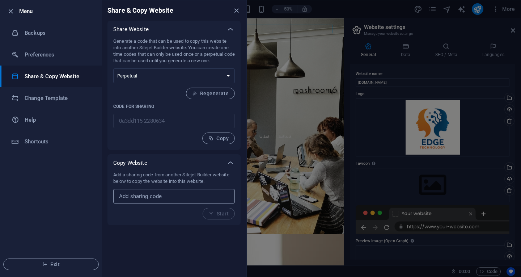
click at [179, 193] on input "text" at bounding box center [174, 196] width 122 height 14
click at [175, 180] on p "Add a sharing code from another Sitejet Builder website below to copy the websi…" at bounding box center [174, 177] width 122 height 13
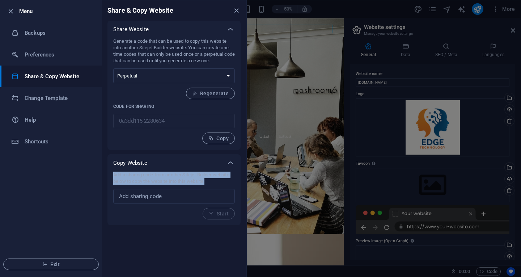
click at [175, 180] on p "Add a sharing code from another Sitejet Builder website below to copy the websi…" at bounding box center [174, 177] width 122 height 13
click at [221, 73] on select "One-time Perpetual" at bounding box center [174, 75] width 122 height 15
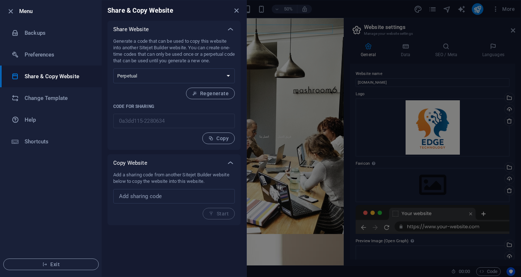
click at [187, 244] on div "Share & Copy Website Share Website Generate a code that can be used to copy thi…" at bounding box center [174, 138] width 145 height 276
click at [194, 192] on input "text" at bounding box center [174, 196] width 122 height 14
click at [203, 195] on input "text" at bounding box center [174, 196] width 122 height 14
paste input "https://osit.com.sa/ar"
type input "https://osit.com.sa/ar"
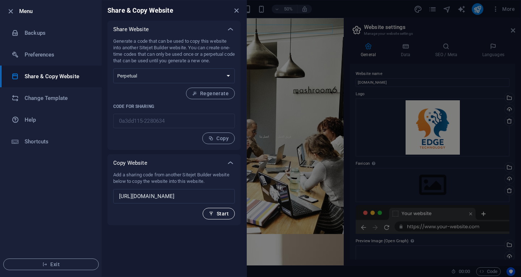
click at [221, 213] on span "Start" at bounding box center [219, 214] width 20 height 6
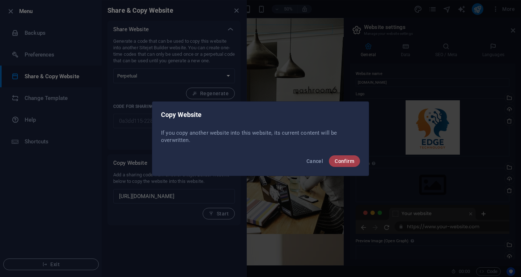
click at [351, 157] on button "Confirm" at bounding box center [344, 161] width 31 height 12
click at [353, 160] on span "Confirm" at bounding box center [345, 161] width 20 height 6
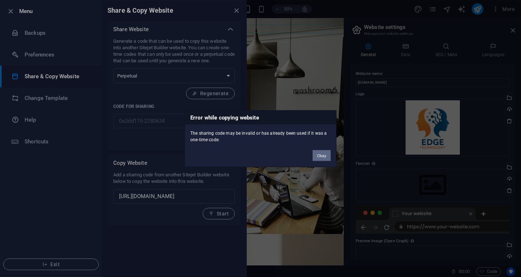
click at [330, 156] on button "Okay" at bounding box center [322, 155] width 18 height 11
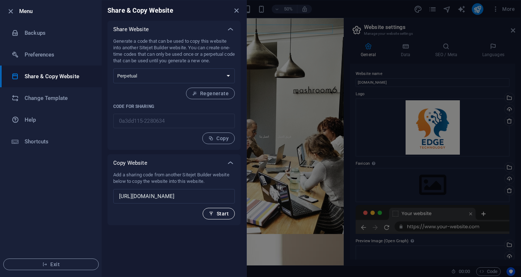
click at [219, 213] on span "Start" at bounding box center [219, 214] width 20 height 6
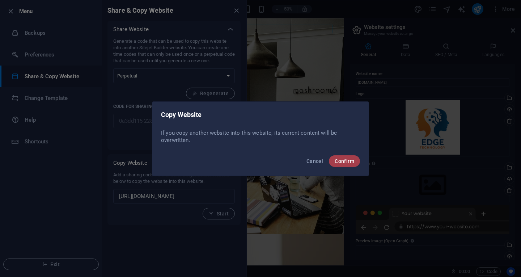
click at [345, 160] on span "Confirm" at bounding box center [345, 161] width 20 height 6
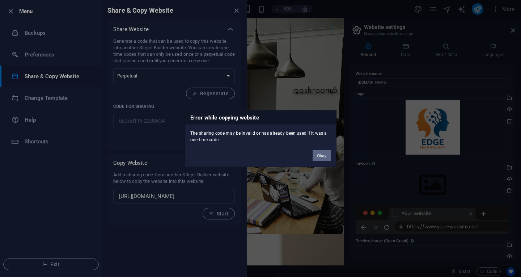
click at [325, 155] on button "Okay" at bounding box center [322, 155] width 18 height 11
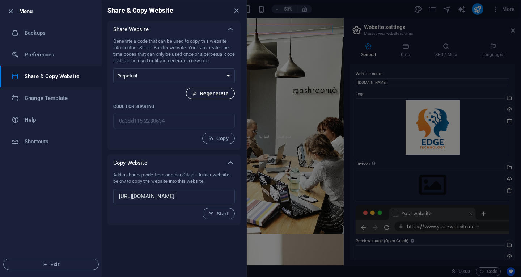
click at [220, 98] on button "Regenerate" at bounding box center [210, 94] width 49 height 12
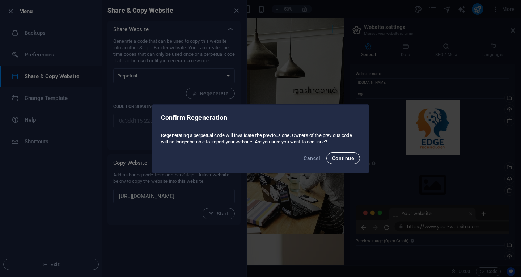
click at [348, 158] on span "Continue" at bounding box center [343, 158] width 22 height 6
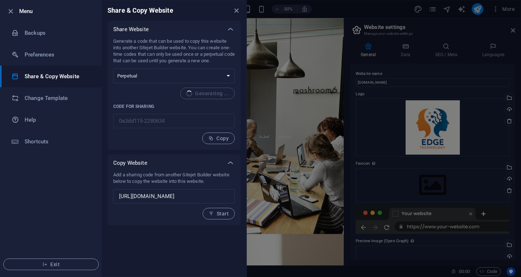
type input "48735e5e-2280634"
click at [220, 78] on select "One-time Perpetual" at bounding box center [174, 75] width 122 height 15
select select "onetime"
click at [113, 68] on select "One-time Perpetual" at bounding box center [174, 75] width 122 height 15
click at [224, 212] on span "Start" at bounding box center [219, 214] width 20 height 6
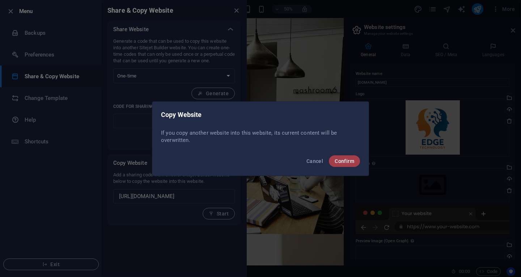
click at [348, 164] on button "Confirm" at bounding box center [344, 161] width 31 height 12
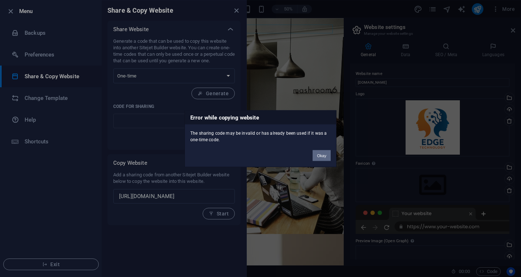
click at [323, 154] on button "Okay" at bounding box center [322, 155] width 18 height 11
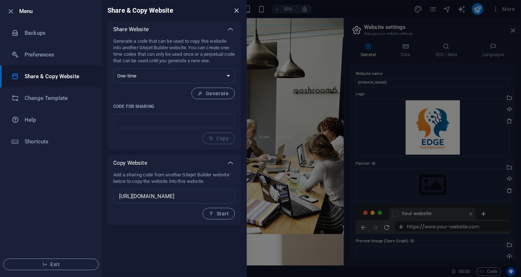
click at [240, 10] on icon "close" at bounding box center [236, 11] width 8 height 8
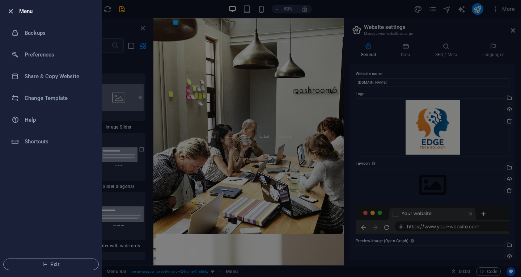
click at [9, 13] on icon "button" at bounding box center [11, 11] width 8 height 8
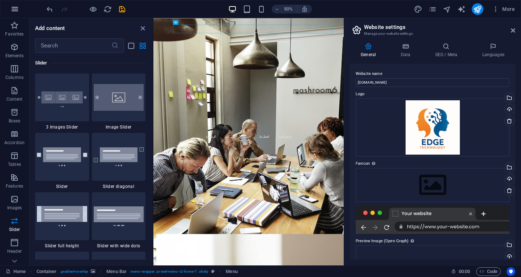
click at [13, 8] on icon "button" at bounding box center [14, 9] width 9 height 9
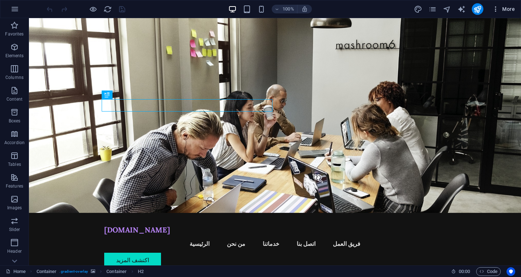
click at [496, 9] on icon "button" at bounding box center [495, 8] width 7 height 7
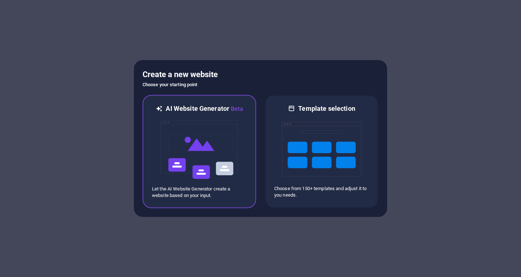
click at [203, 146] on img at bounding box center [200, 149] width 80 height 72
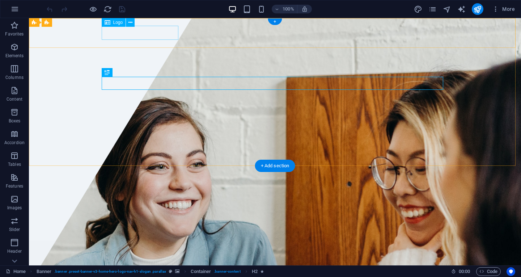
click at [137, 246] on div "ايدج تكنولوجي" at bounding box center [274, 253] width 341 height 14
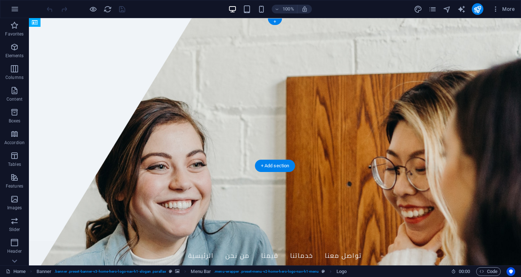
drag, startPoint x: 148, startPoint y: 42, endPoint x: 133, endPoint y: 32, distance: 18.2
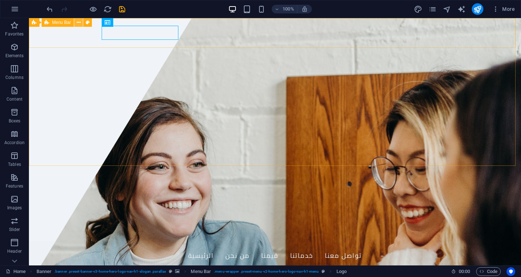
click at [78, 22] on icon at bounding box center [79, 23] width 4 height 8
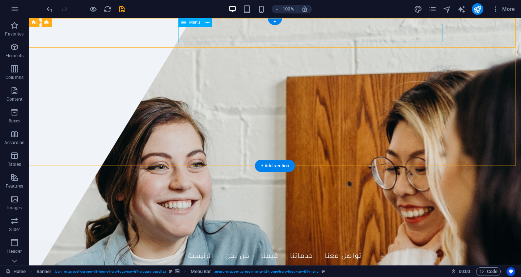
click at [215, 246] on nav "الرئيسية من نحن قيمنا خدماتنا تواصل معنا" at bounding box center [274, 255] width 341 height 18
click at [152, 264] on div "ايدج تكنولوجي" at bounding box center [274, 271] width 341 height 14
click at [202, 246] on nav "الرئيسية من نحن قيمنا خدماتنا تواصل معنا" at bounding box center [274, 255] width 341 height 18
click at [208, 22] on icon at bounding box center [207, 23] width 4 height 8
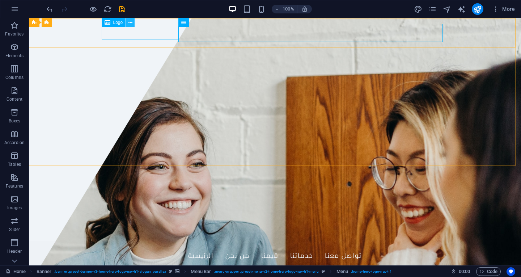
click at [130, 24] on icon at bounding box center [130, 23] width 4 height 8
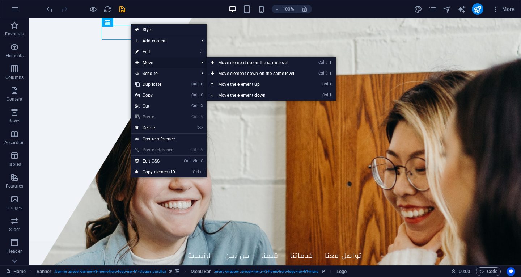
click at [152, 62] on span "Move" at bounding box center [163, 62] width 65 height 11
click at [282, 87] on link "Ctrl ⬆ Move the element up" at bounding box center [258, 84] width 102 height 11
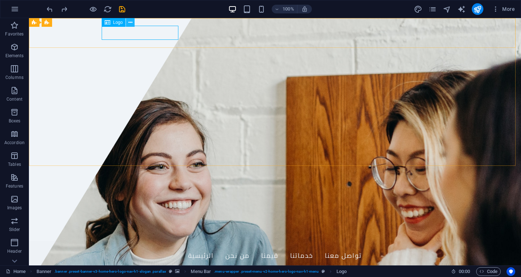
click at [129, 22] on icon at bounding box center [130, 23] width 4 height 8
click at [207, 21] on icon at bounding box center [207, 23] width 4 height 8
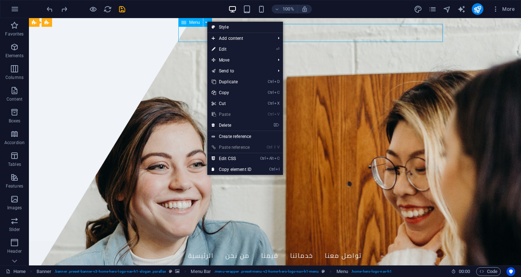
click at [183, 23] on icon at bounding box center [183, 22] width 5 height 9
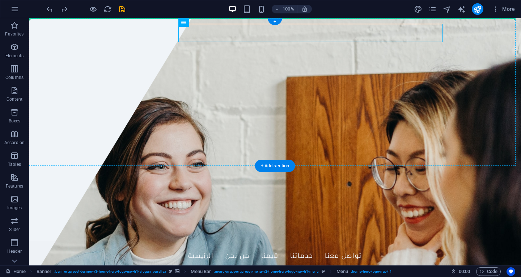
drag, startPoint x: 212, startPoint y: 41, endPoint x: 135, endPoint y: 22, distance: 79.3
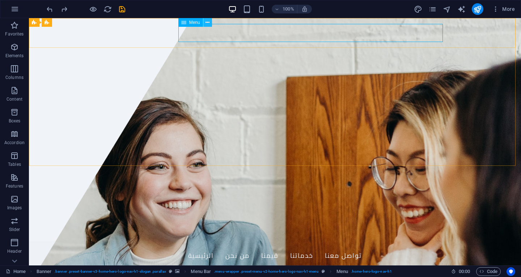
click at [210, 21] on button at bounding box center [207, 22] width 9 height 9
click at [207, 21] on icon at bounding box center [207, 23] width 4 height 8
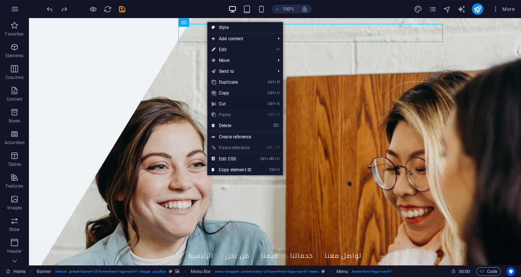
click at [234, 102] on link "Ctrl X Cut" at bounding box center [231, 103] width 48 height 11
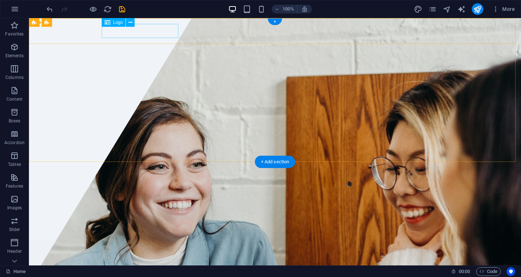
click at [116, 245] on div "ايدج تكنولوجي" at bounding box center [274, 252] width 341 height 14
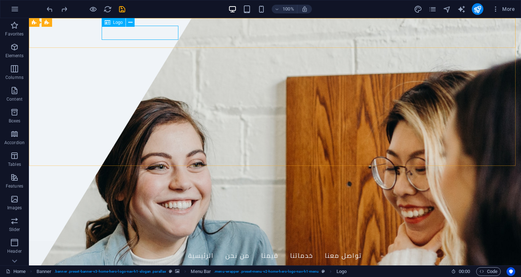
click at [115, 22] on span "Logo" at bounding box center [118, 22] width 10 height 4
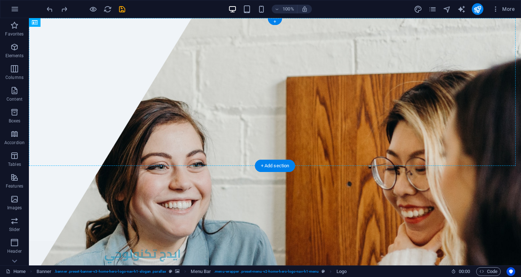
drag, startPoint x: 135, startPoint y: 41, endPoint x: 392, endPoint y: 33, distance: 258.1
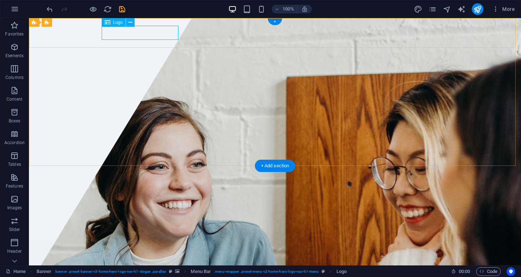
click at [145, 246] on div "ايدج تكنولوجي" at bounding box center [274, 253] width 341 height 14
click at [215, 260] on nav "الرئيسية من نحن قيمنا خدماتنا تواصل معنا" at bounding box center [274, 269] width 341 height 18
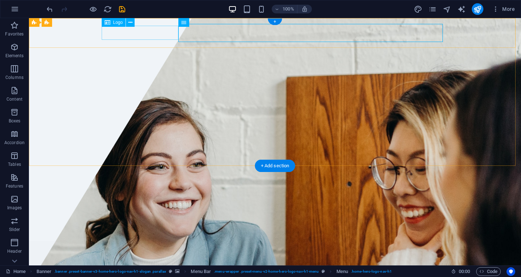
click at [145, 246] on div "ايدج تكنولوجي" at bounding box center [274, 253] width 341 height 14
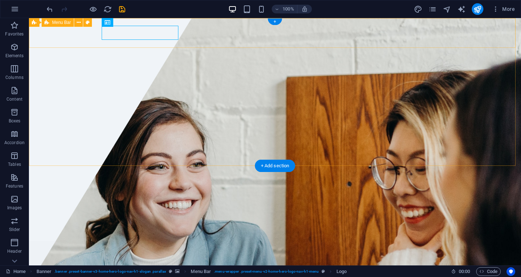
click at [147, 241] on div "ايدج تكنولوجي الرئيسية من نحن قيمنا خدماتنا تواصل معنا" at bounding box center [275, 263] width 492 height 44
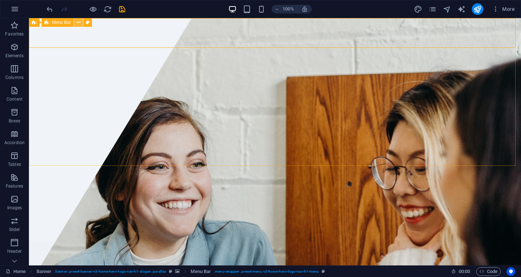
click at [77, 21] on icon at bounding box center [79, 23] width 4 height 8
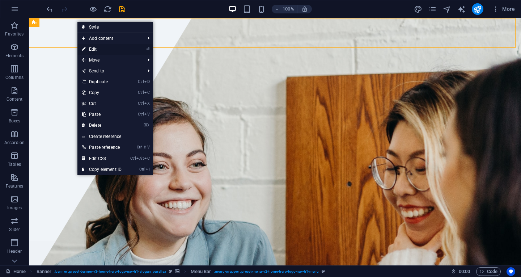
click at [89, 48] on link "⏎ Edit" at bounding box center [101, 49] width 48 height 11
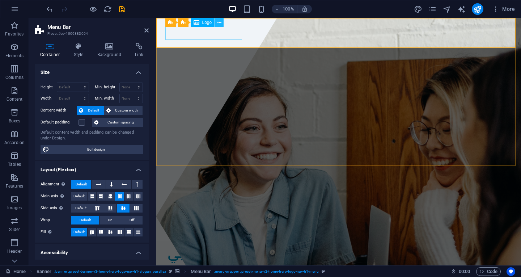
click at [220, 24] on icon at bounding box center [219, 23] width 4 height 8
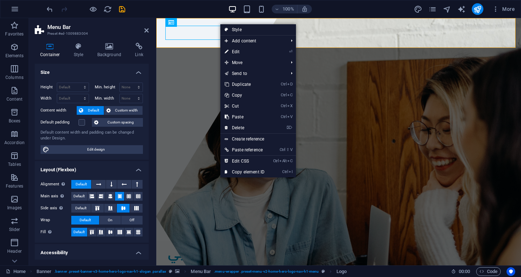
click at [61, 27] on h2 "Menu Bar" at bounding box center [97, 27] width 101 height 7
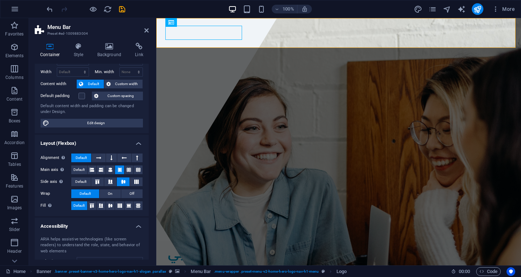
scroll to position [12, 0]
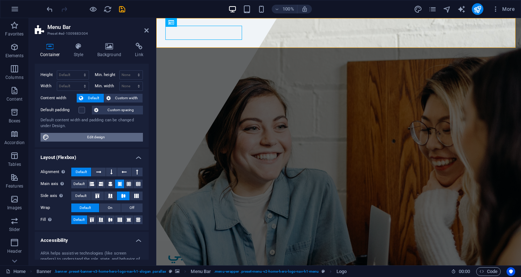
click at [98, 140] on span "Edit design" at bounding box center [95, 137] width 89 height 9
select select "px"
select select "200"
select select "px"
select select "rem"
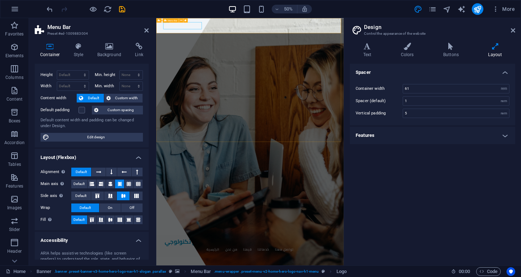
click at [173, 20] on span "Menu Bar" at bounding box center [172, 20] width 9 height 2
click at [513, 31] on icon at bounding box center [513, 30] width 4 height 6
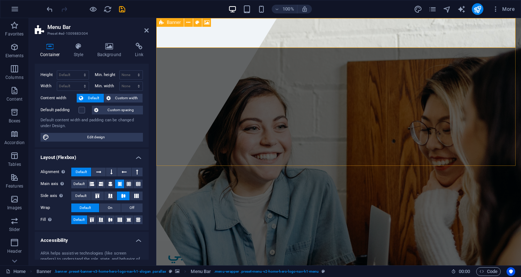
click at [170, 22] on span "Banner" at bounding box center [174, 22] width 14 height 4
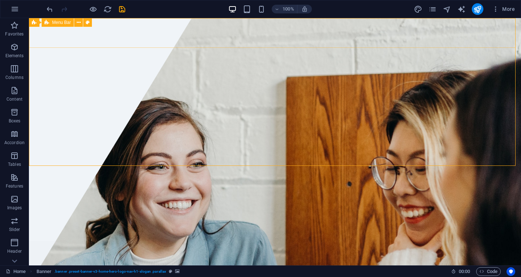
click at [45, 23] on icon at bounding box center [46, 22] width 5 height 9
click at [35, 23] on icon at bounding box center [34, 22] width 5 height 9
click at [39, 22] on div "Banner" at bounding box center [42, 22] width 27 height 9
click at [60, 22] on icon at bounding box center [61, 23] width 4 height 8
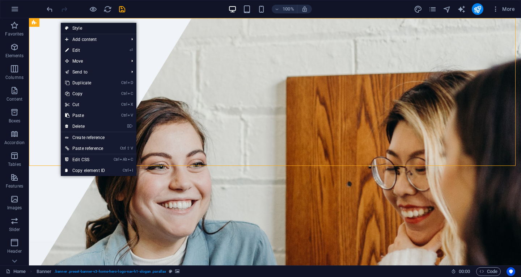
click at [86, 29] on link "Style" at bounding box center [99, 28] width 76 height 11
select select "preset-banner-v3-home-hero-logo-nav-h1-slogan"
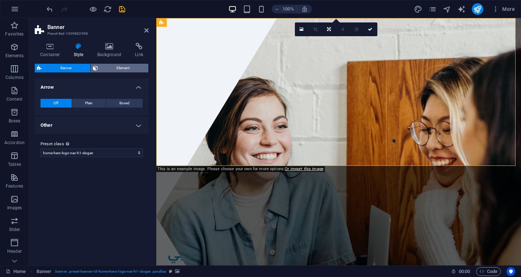
click at [97, 68] on icon at bounding box center [95, 68] width 5 height 9
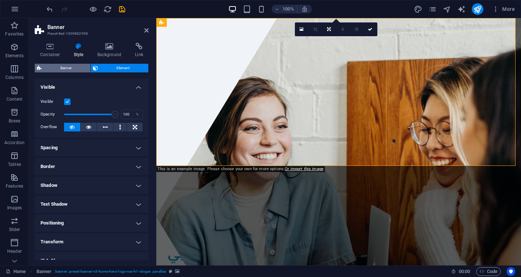
click at [71, 65] on span "Banner" at bounding box center [66, 68] width 44 height 9
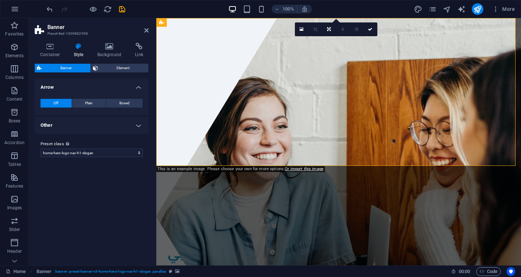
click at [111, 127] on h4 "Other" at bounding box center [92, 124] width 114 height 17
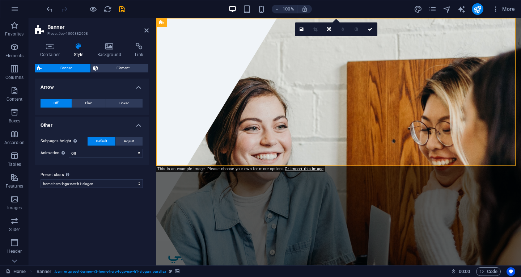
click at [112, 124] on h4 "Other" at bounding box center [92, 122] width 114 height 13
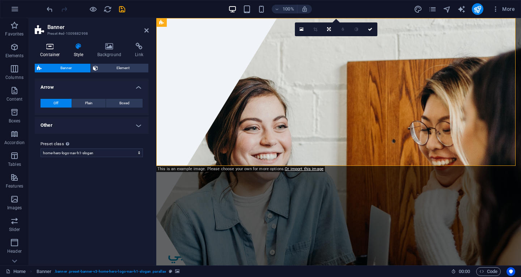
click at [51, 51] on h4 "Container" at bounding box center [52, 50] width 34 height 15
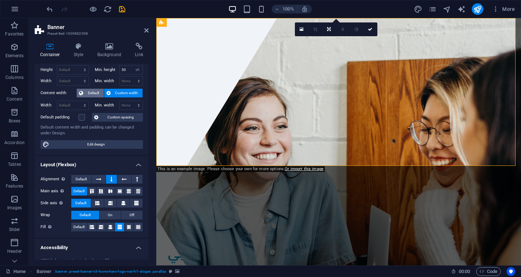
scroll to position [36, 0]
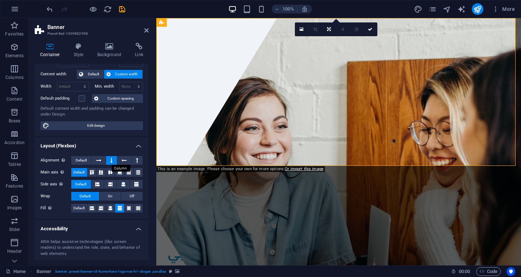
click at [112, 159] on button at bounding box center [111, 160] width 11 height 9
click at [100, 160] on icon at bounding box center [98, 160] width 5 height 9
click at [113, 161] on button at bounding box center [111, 160] width 11 height 9
click at [236, 246] on div "ايدج تكنولوجي" at bounding box center [338, 253] width 341 height 14
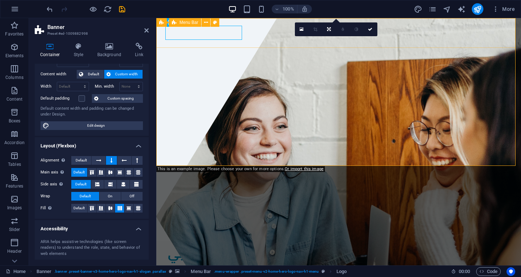
click at [249, 241] on div "ايدج تكنولوجي الرئيسية من نحن قيمنا خدماتنا تواصل معنا" at bounding box center [338, 263] width 365 height 44
click at [212, 246] on div "ايدج تكنولوجي" at bounding box center [338, 253] width 341 height 14
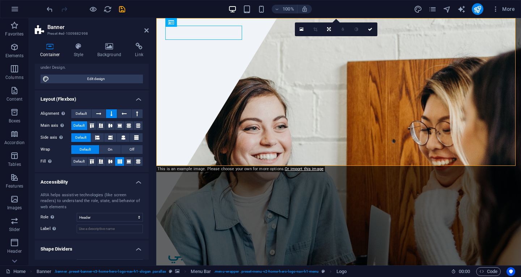
scroll to position [97, 0]
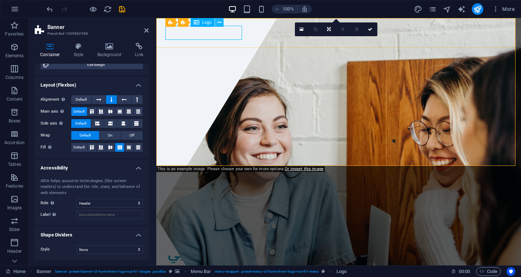
click at [217, 22] on icon at bounding box center [219, 23] width 4 height 8
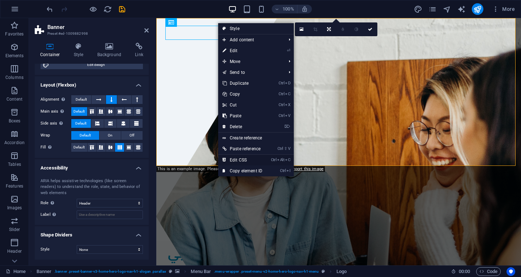
click at [238, 158] on link "Ctrl Alt C Edit CSS" at bounding box center [242, 159] width 48 height 11
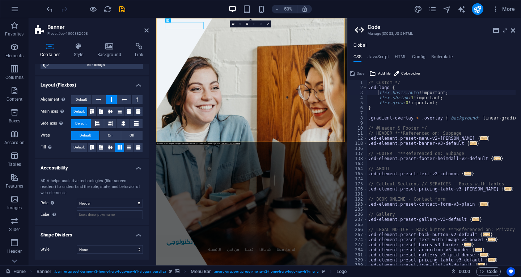
click at [515, 30] on aside "Code Manage (S)CSS, JS & HTML Global CSS JavaScript HTML Config Boilerplate fle…" at bounding box center [434, 141] width 174 height 247
click at [514, 29] on icon at bounding box center [513, 30] width 4 height 6
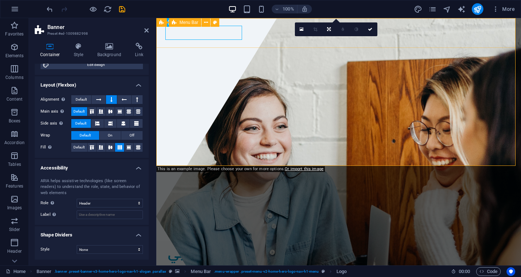
click at [188, 20] on span "Menu Bar" at bounding box center [188, 22] width 19 height 4
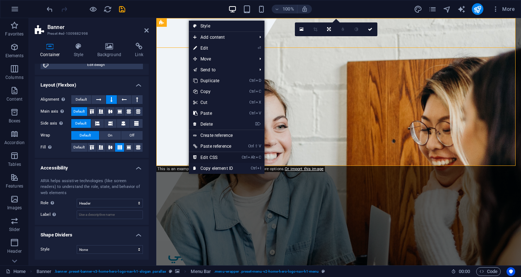
click at [213, 158] on link "Ctrl Alt C Edit CSS" at bounding box center [213, 157] width 48 height 11
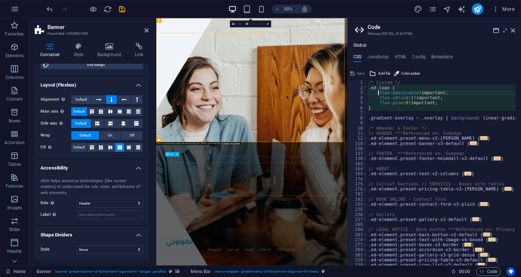
type textarea "@include menu-v2("
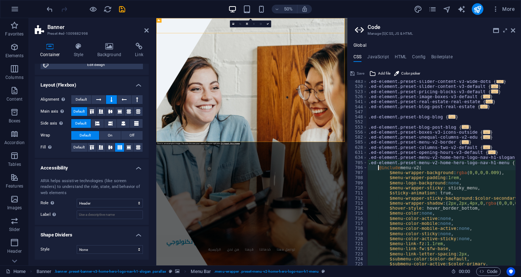
click at [381, 167] on div ".ed-element.preset-slider-content-v3-wide-dots { ... } .ed-element.preset-slide…" at bounding box center [516, 174] width 298 height 190
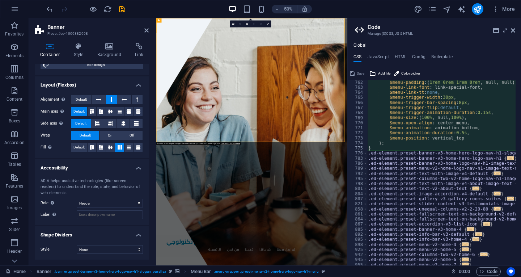
scroll to position [625, 0]
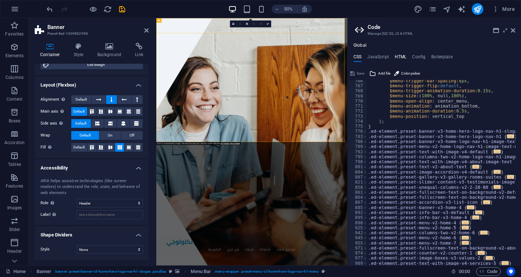
click at [402, 56] on h4 "HTML" at bounding box center [401, 58] width 12 height 8
type textarea "<a href="#main-content" class="wv-link-content button">Skip to main content</a>"
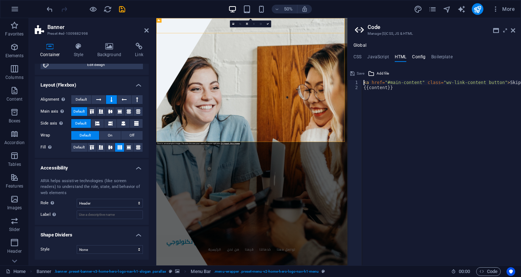
click at [419, 55] on h4 "Config" at bounding box center [418, 58] width 13 height 8
type textarea "$color-background: #F0F4F8;"
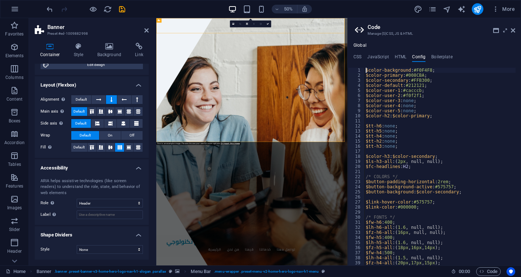
click at [440, 54] on div "Global CSS JavaScript HTML Config Boilerplate @include menu-v2( 766 767 768 769…" at bounding box center [434, 154] width 173 height 222
click at [440, 58] on h4 "Boilerplate" at bounding box center [441, 58] width 21 height 8
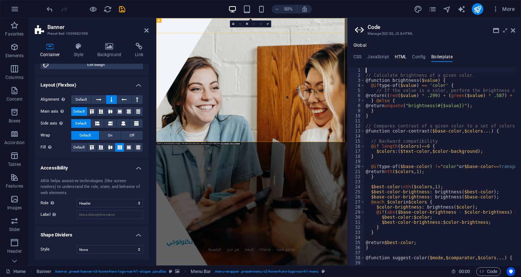
click at [400, 54] on h4 "HTML" at bounding box center [401, 58] width 12 height 8
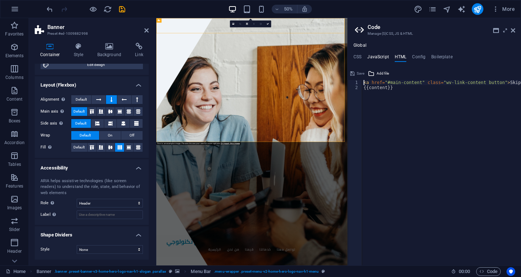
click at [381, 55] on h4 "JavaScript" at bounding box center [377, 58] width 21 height 8
type textarea "/* JS for preset "Menu V2" */"
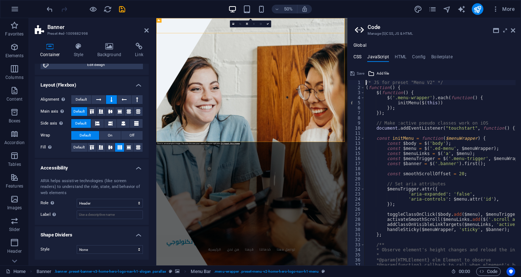
click at [359, 57] on h4 "CSS" at bounding box center [357, 58] width 8 height 8
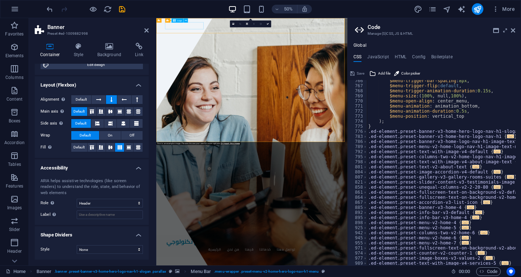
click at [167, 19] on div "Menu Bar" at bounding box center [171, 20] width 16 height 4
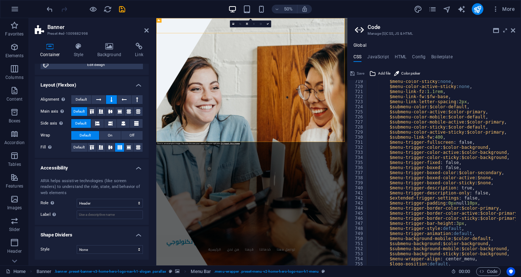
scroll to position [299, 0]
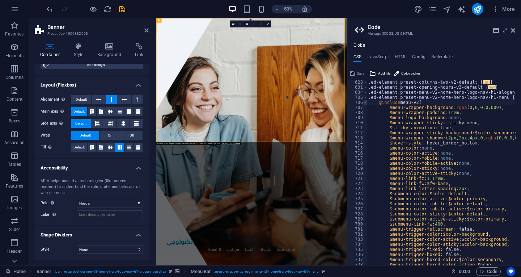
click at [365, 104] on span at bounding box center [365, 102] width 4 height 5
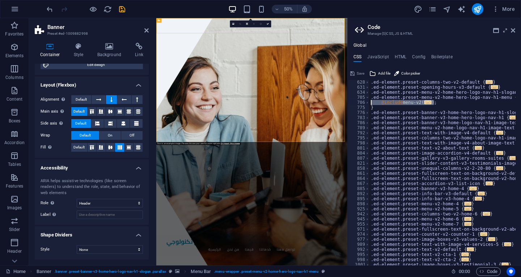
drag, startPoint x: 450, startPoint y: 104, endPoint x: 364, endPoint y: 103, distance: 86.1
click at [364, 103] on div "@include menu-v2( 628 631 634 705 706 775 776 783 786 789 792 795 798 801 804 8…" at bounding box center [434, 172] width 173 height 185
type textarea "@include menu-v2( $menu-wrapper-background: rgba(0,0,0,0.009),"
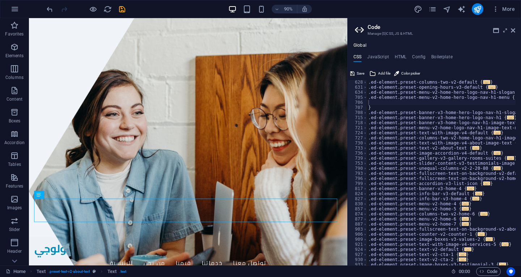
click at [417, 106] on div ".ed-element.preset-columns-two-v2-default { ... } .ed-element.preset-opening-ho…" at bounding box center [516, 175] width 298 height 190
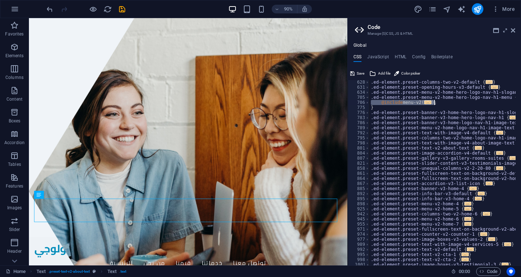
click at [417, 106] on div ".ed-element.preset-columns-two-v2-default { ... } .ed-element.preset-opening-ho…" at bounding box center [518, 175] width 298 height 190
type textarea "}"
click at [109, 21] on icon at bounding box center [108, 22] width 5 height 8
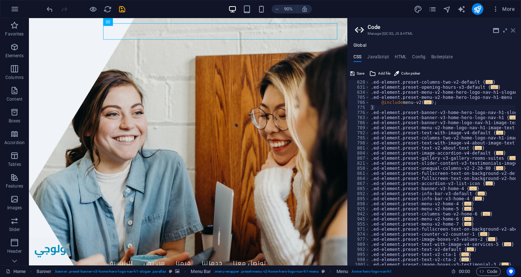
click at [512, 29] on icon at bounding box center [513, 30] width 4 height 6
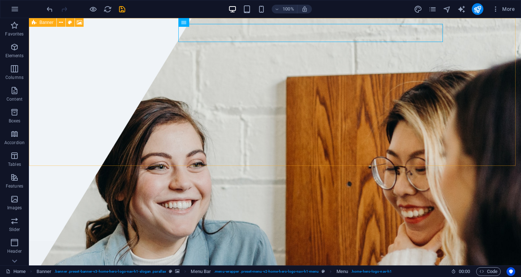
click at [31, 22] on div "Banner" at bounding box center [42, 22] width 27 height 9
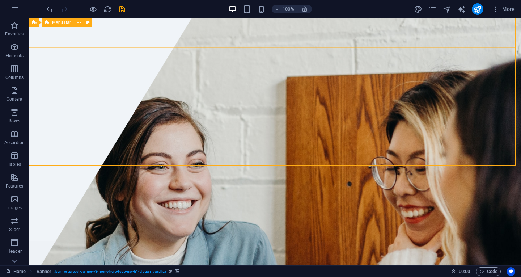
click at [56, 24] on span "Menu Bar" at bounding box center [61, 22] width 19 height 4
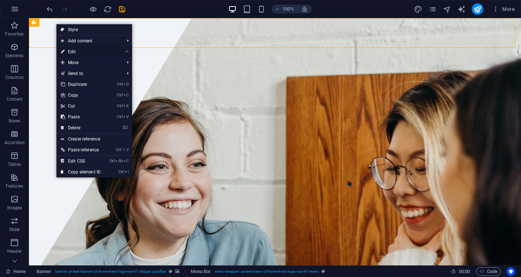
click at [83, 53] on link "⏎ Edit" at bounding box center [80, 51] width 48 height 11
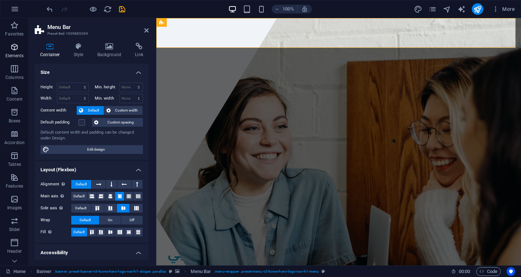
click at [13, 49] on icon "button" at bounding box center [14, 47] width 9 height 9
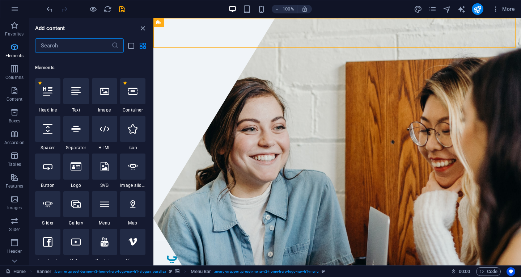
scroll to position [77, 0]
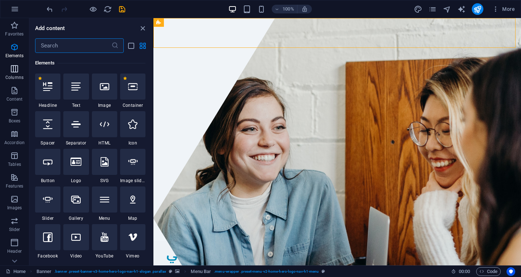
click at [17, 68] on icon "button" at bounding box center [14, 68] width 9 height 9
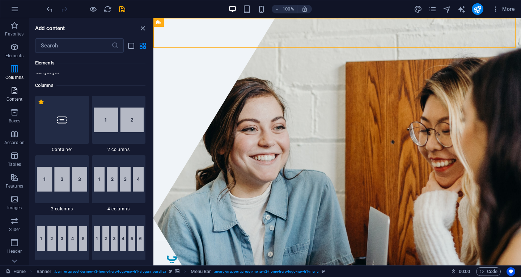
scroll to position [358, 0]
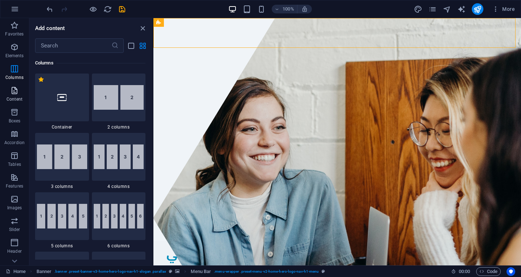
click at [13, 90] on icon "button" at bounding box center [14, 90] width 9 height 9
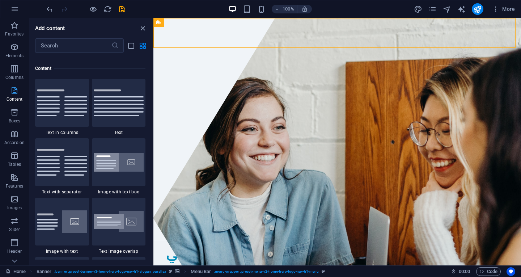
scroll to position [1266, 0]
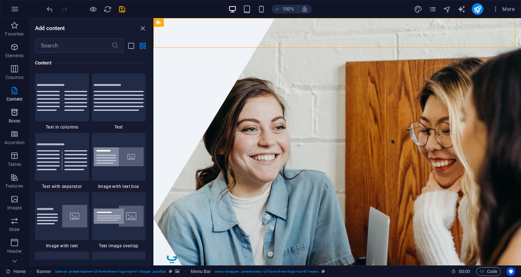
click at [15, 116] on icon "button" at bounding box center [14, 112] width 9 height 9
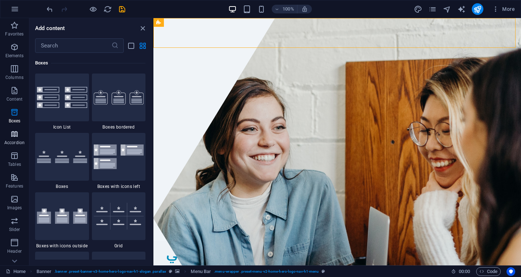
click at [16, 134] on icon "button" at bounding box center [14, 134] width 9 height 9
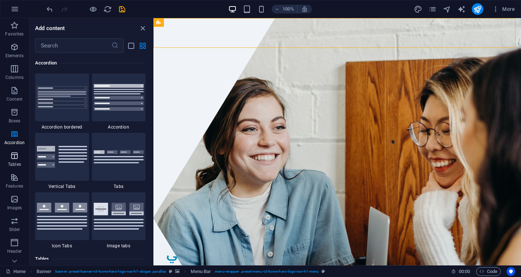
click at [15, 159] on icon "button" at bounding box center [14, 155] width 9 height 9
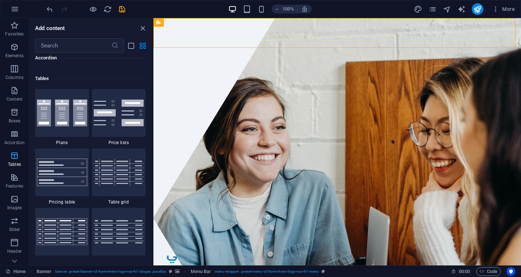
scroll to position [2505, 0]
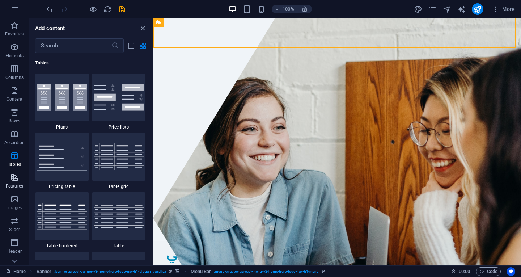
click at [13, 178] on icon "button" at bounding box center [14, 177] width 9 height 9
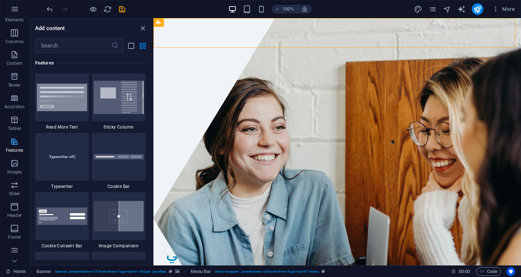
scroll to position [36, 0]
click at [15, 168] on span "Images" at bounding box center [14, 166] width 29 height 17
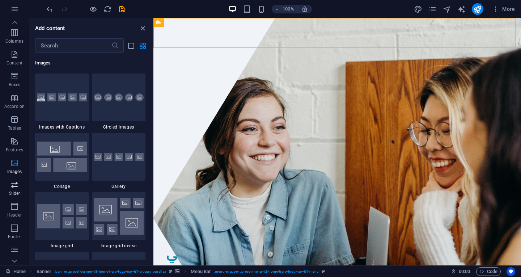
click at [14, 186] on icon "button" at bounding box center [14, 184] width 9 height 9
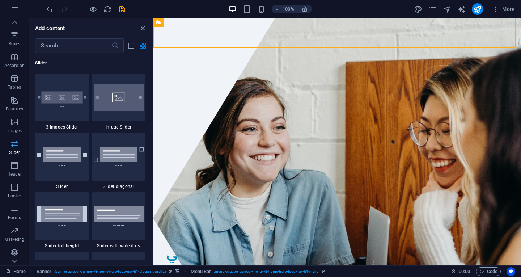
scroll to position [78, 0]
click at [16, 162] on icon "button" at bounding box center [14, 164] width 9 height 9
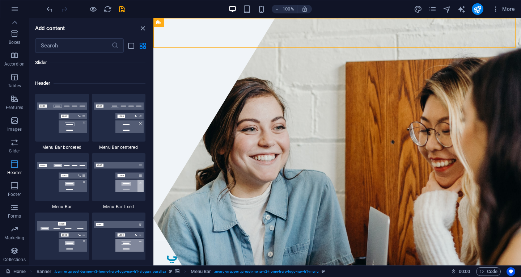
scroll to position [4356, 0]
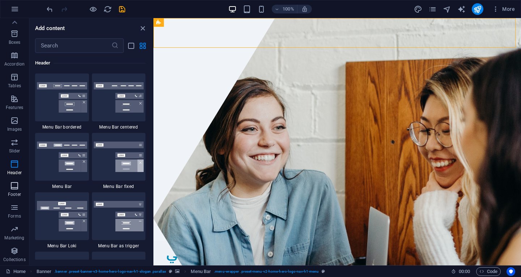
click at [11, 186] on icon "button" at bounding box center [14, 185] width 9 height 9
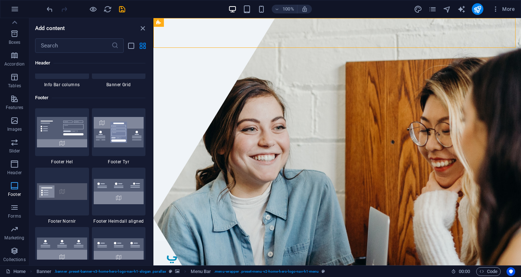
scroll to position [4789, 0]
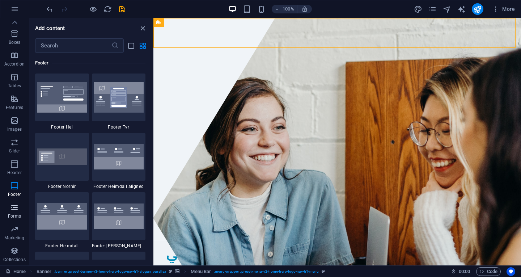
click at [17, 211] on icon "button" at bounding box center [14, 207] width 9 height 9
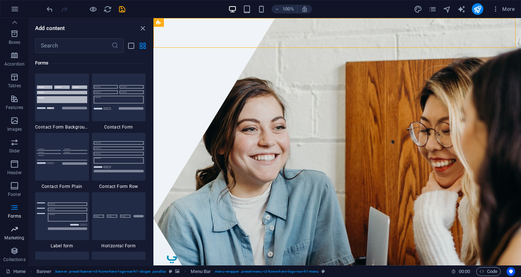
click at [16, 232] on icon "button" at bounding box center [14, 229] width 9 height 9
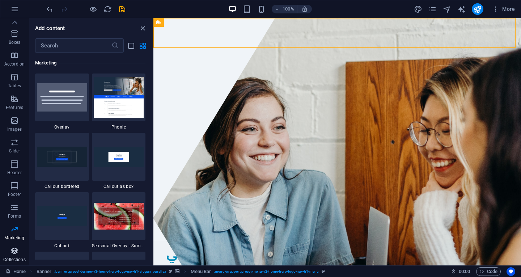
click at [14, 256] on span "Collections" at bounding box center [14, 254] width 29 height 17
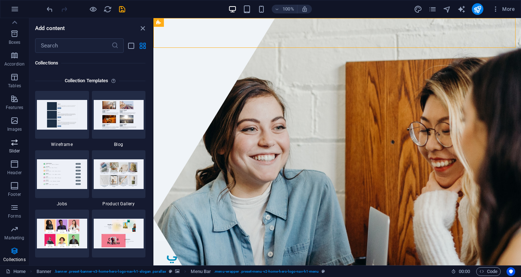
scroll to position [0, 0]
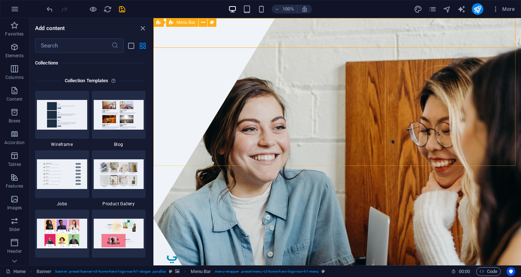
click at [171, 24] on icon at bounding box center [171, 22] width 5 height 9
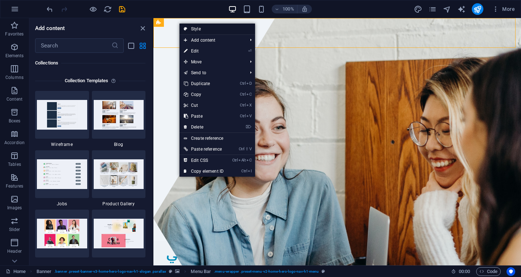
click at [191, 30] on link "Style" at bounding box center [217, 29] width 76 height 11
select select "rem"
select select "preset-menu-v2-home-hero-logo-nav-h1-menu"
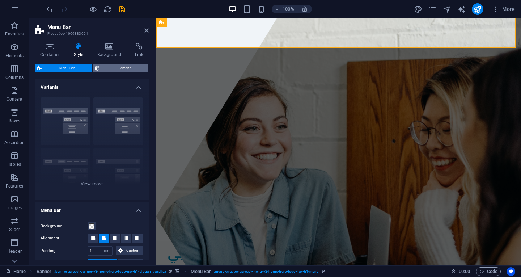
click at [123, 67] on span "Element" at bounding box center [124, 68] width 44 height 9
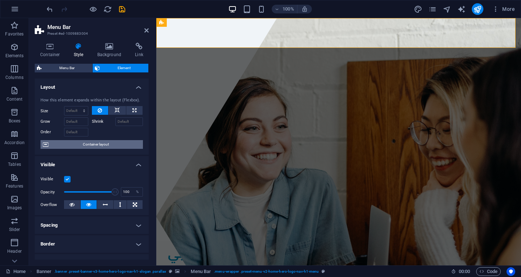
click at [102, 146] on span "Container layout" at bounding box center [96, 144] width 90 height 9
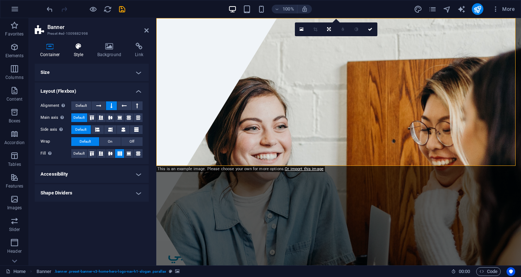
click at [76, 52] on h4 "Style" at bounding box center [80, 50] width 24 height 15
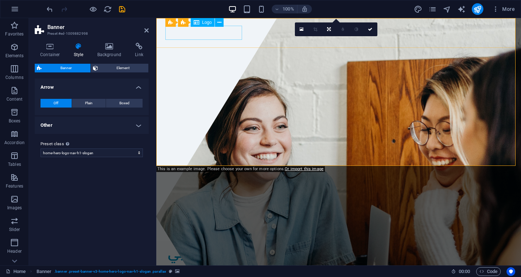
click at [201, 246] on div "ايدج تكنولوجي" at bounding box center [338, 253] width 341 height 14
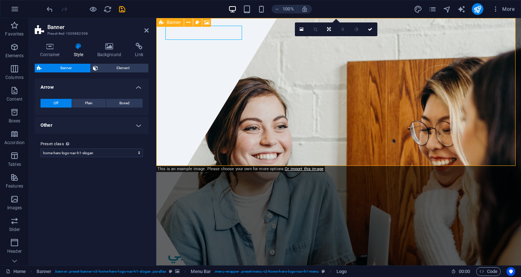
click at [181, 22] on span "Banner" at bounding box center [174, 22] width 14 height 4
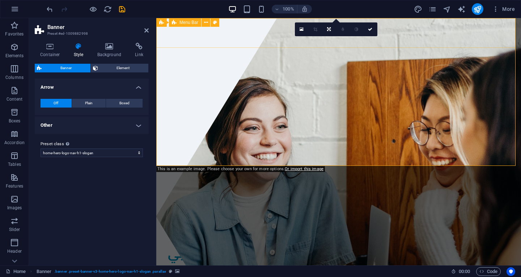
click at [182, 23] on span "Menu Bar" at bounding box center [188, 22] width 19 height 4
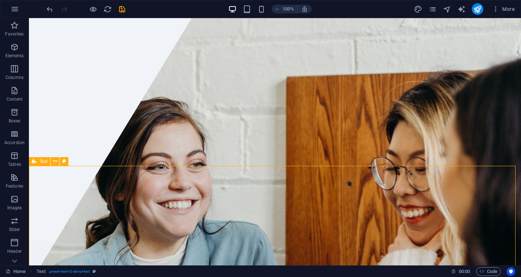
click at [33, 159] on icon at bounding box center [34, 161] width 5 height 9
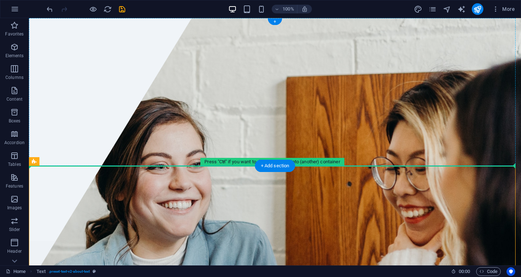
drag, startPoint x: 64, startPoint y: 178, endPoint x: 96, endPoint y: 110, distance: 75.4
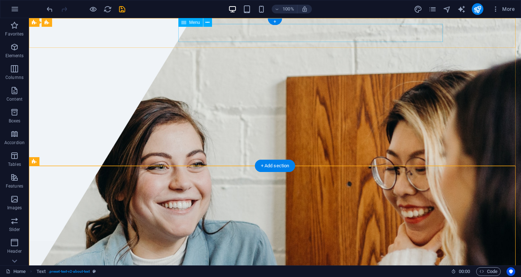
click at [218, 260] on nav "الرئيسية من نحن قيمنا خدماتنا تواصل معنا" at bounding box center [274, 269] width 341 height 18
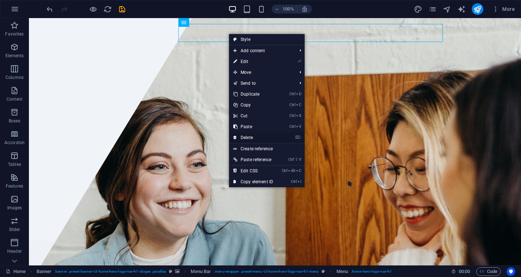
click at [266, 136] on link "⌦ Delete" at bounding box center [253, 137] width 48 height 11
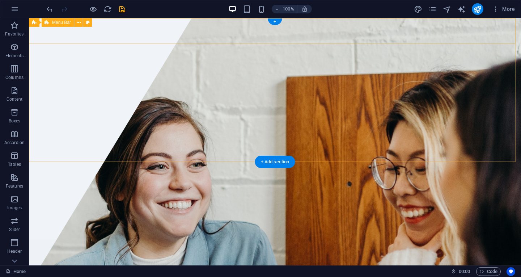
click at [96, 239] on div "ايدج تكنولوجي" at bounding box center [275, 252] width 492 height 26
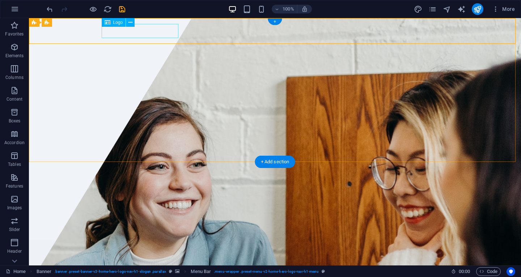
click at [133, 245] on div "ايدج تكنولوجي" at bounding box center [274, 252] width 341 height 14
click at [122, 23] on span "Logo" at bounding box center [118, 22] width 10 height 4
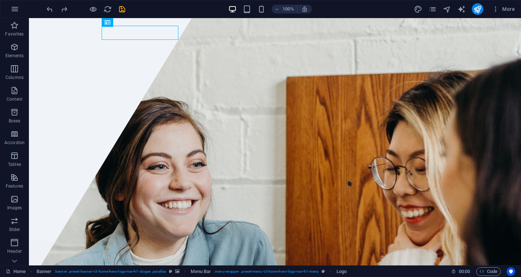
click at [431, 4] on div "More" at bounding box center [466, 9] width 104 height 12
click at [433, 8] on icon "pages" at bounding box center [432, 9] width 8 height 8
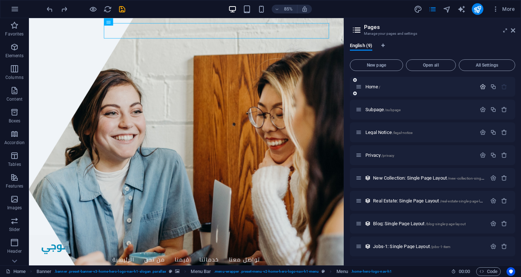
click at [480, 86] on icon "button" at bounding box center [483, 87] width 6 height 6
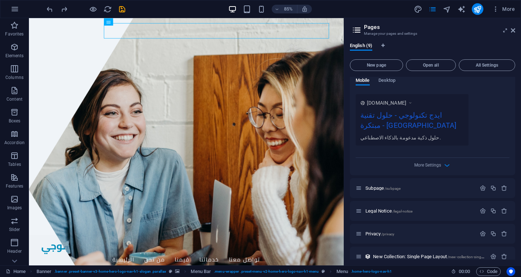
scroll to position [217, 0]
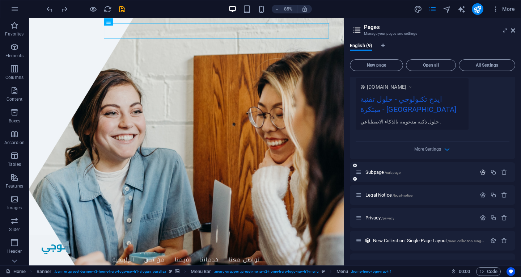
click at [482, 171] on icon "button" at bounding box center [483, 172] width 6 height 6
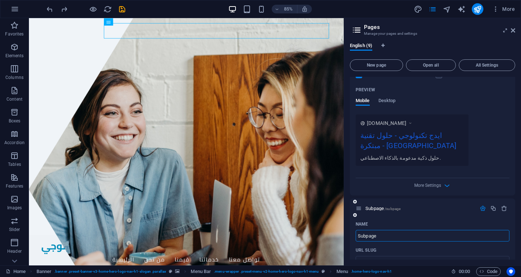
scroll to position [0, 0]
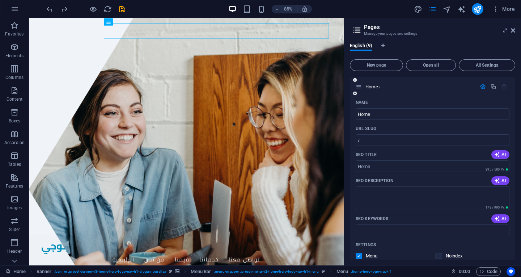
click at [483, 88] on icon "button" at bounding box center [483, 87] width 6 height 6
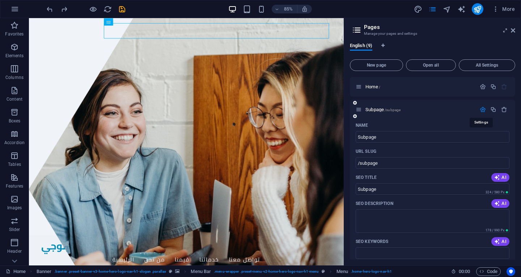
click at [484, 109] on icon "button" at bounding box center [483, 109] width 6 height 6
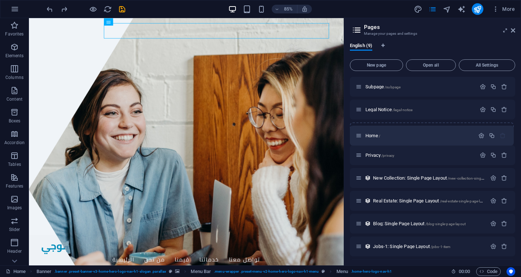
drag, startPoint x: 360, startPoint y: 85, endPoint x: 360, endPoint y: 136, distance: 50.6
click at [360, 136] on div "Home / Subpage /subpage Legal Notice /legal-notice Privacy /privacy New Collect…" at bounding box center [432, 178] width 165 height 202
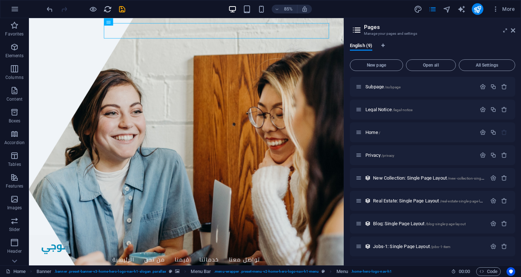
click at [107, 5] on button "reload" at bounding box center [107, 9] width 9 height 9
click at [481, 154] on icon "button" at bounding box center [483, 155] width 6 height 6
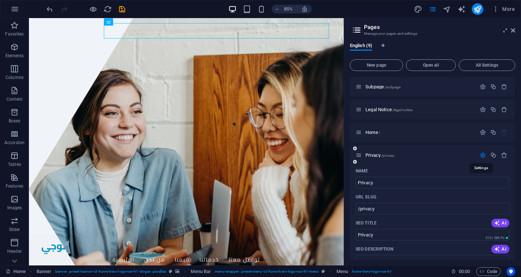
click at [481, 154] on icon "button" at bounding box center [483, 155] width 6 height 6
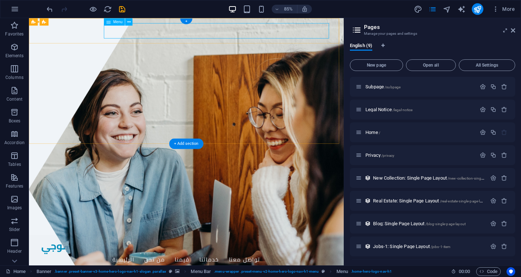
click at [109, 22] on icon at bounding box center [109, 21] width 4 height 7
click at [126, 20] on button at bounding box center [128, 21] width 7 height 7
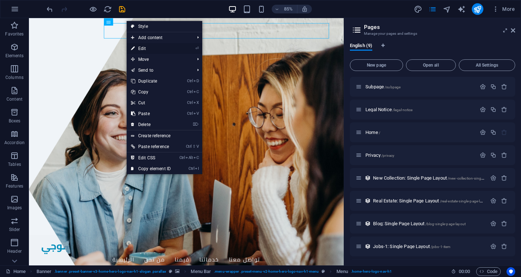
click at [155, 48] on link "⏎ Edit" at bounding box center [151, 48] width 48 height 11
select select
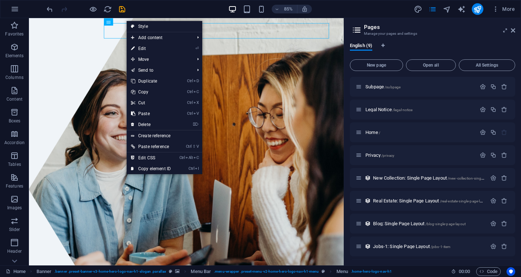
select select
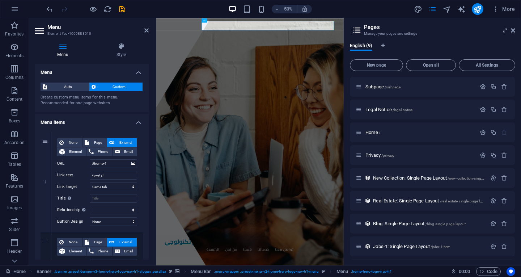
scroll to position [36, 0]
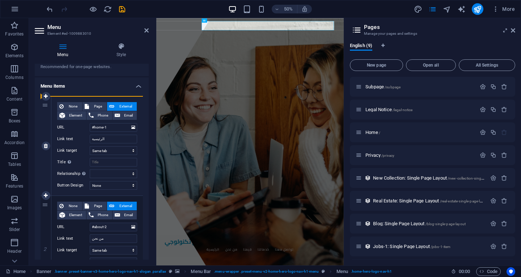
drag, startPoint x: 45, startPoint y: 107, endPoint x: 50, endPoint y: 110, distance: 6.0
click at [50, 110] on div "1" at bounding box center [46, 145] width 11 height 99
select select
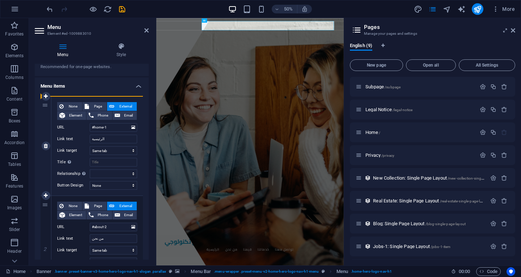
select select
click at [137, 85] on h4 "Menu items" at bounding box center [92, 83] width 114 height 13
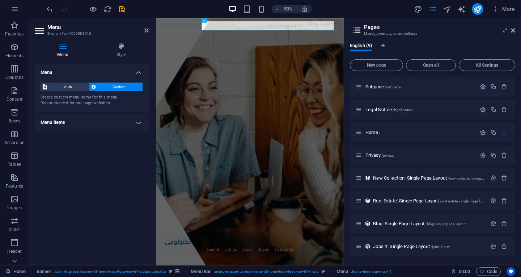
scroll to position [0, 0]
click at [140, 121] on h4 "Menu items" at bounding box center [92, 122] width 114 height 17
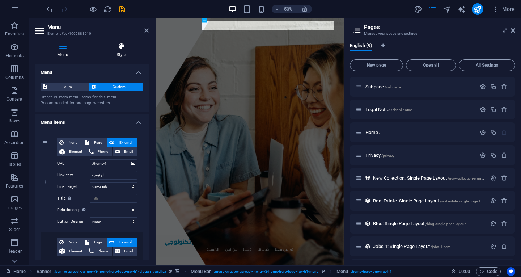
click at [123, 46] on icon at bounding box center [121, 46] width 55 height 7
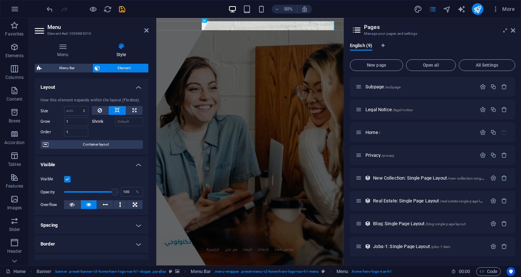
click at [513, 26] on h2 "Pages" at bounding box center [439, 27] width 151 height 7
click at [512, 32] on icon at bounding box center [513, 30] width 4 height 6
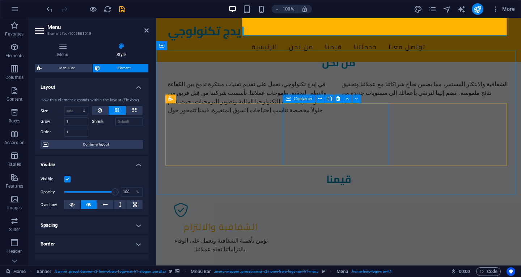
scroll to position [362, 0]
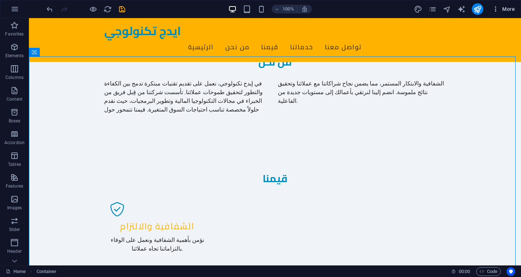
click at [497, 8] on icon "button" at bounding box center [495, 8] width 7 height 7
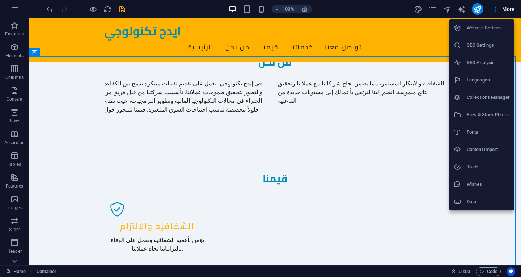
click at [502, 23] on li "Website Settings" at bounding box center [481, 27] width 65 height 17
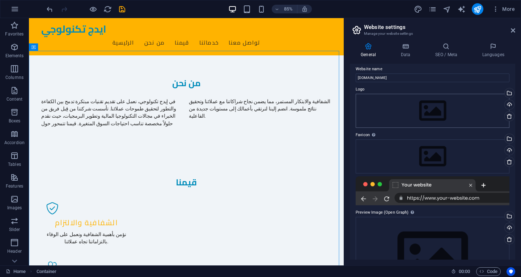
scroll to position [0, 0]
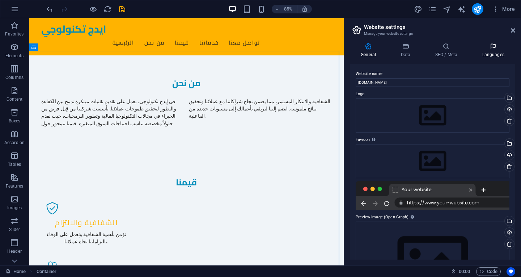
click at [501, 55] on h4 "Languages" at bounding box center [493, 50] width 44 height 15
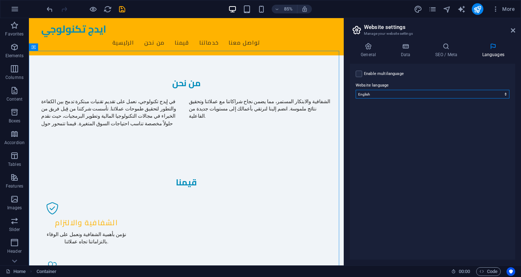
click at [505, 95] on select "Abkhazian Afar Afrikaans Akan Albanian Amharic Arabic Aragonese Armenian Assame…" at bounding box center [433, 94] width 154 height 9
click at [356, 75] on label at bounding box center [359, 74] width 7 height 7
click at [0, 0] on input "Enable multilanguage To disable multilanguage delete all languages until only o…" at bounding box center [0, 0] width 0 height 0
select select
click at [497, 101] on button at bounding box center [499, 100] width 7 height 9
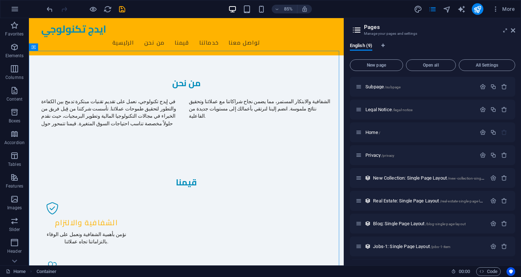
click at [515, 29] on aside "Pages Manage your pages and settings English (9) New page Open all All Settings…" at bounding box center [432, 141] width 177 height 247
click at [513, 30] on icon at bounding box center [513, 30] width 4 height 6
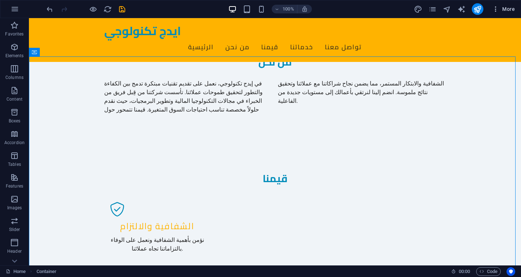
click at [500, 7] on span "More" at bounding box center [503, 8] width 23 height 7
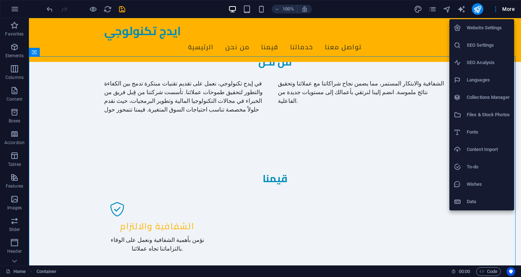
click at [489, 28] on h6 "Website Settings" at bounding box center [488, 28] width 43 height 9
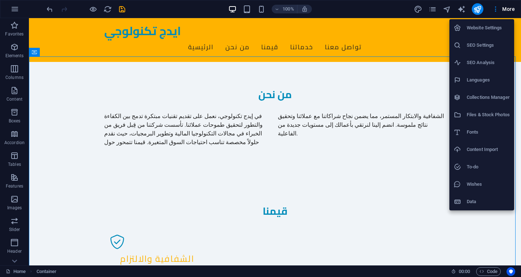
select select "41"
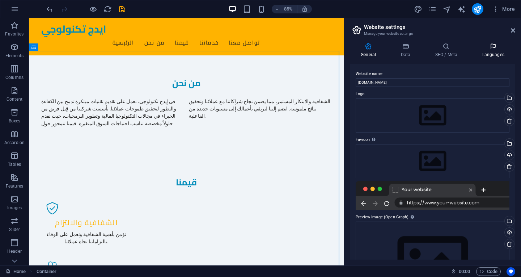
click at [492, 47] on icon at bounding box center [493, 46] width 44 height 7
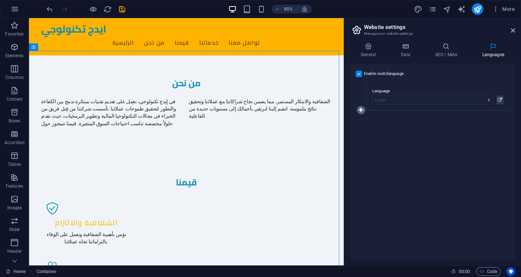
click at [363, 108] on icon at bounding box center [361, 109] width 4 height 5
click at [391, 128] on select "Abkhazian Afar Afrikaans Akan Albanian Amharic Arabic Aragonese Armenian Assame…" at bounding box center [432, 129] width 120 height 9
select select "6"
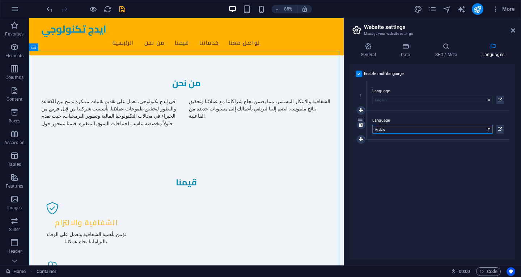
click at [372, 125] on select "Abkhazian Afar Afrikaans Akan Albanian Amharic Arabic Aragonese Armenian Assame…" at bounding box center [432, 129] width 120 height 9
drag, startPoint x: 358, startPoint y: 119, endPoint x: 358, endPoint y: 90, distance: 28.9
select select "6"
click at [415, 171] on div "Enable multilanguage To disable multilanguage delete all languages until only o…" at bounding box center [432, 162] width 165 height 196
click at [449, 47] on icon at bounding box center [446, 46] width 44 height 7
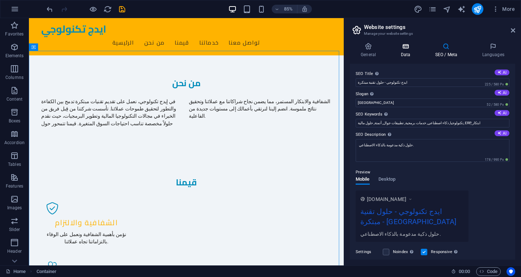
click at [408, 47] on icon at bounding box center [405, 46] width 31 height 7
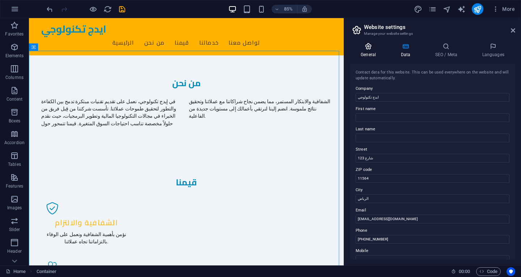
click at [372, 47] on icon at bounding box center [368, 46] width 37 height 7
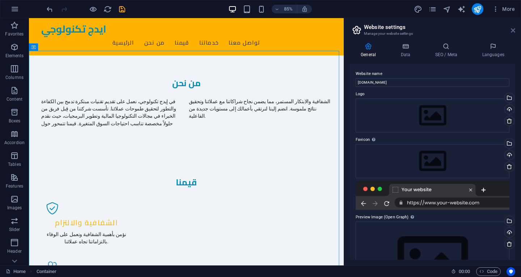
click at [513, 31] on icon at bounding box center [513, 30] width 4 height 6
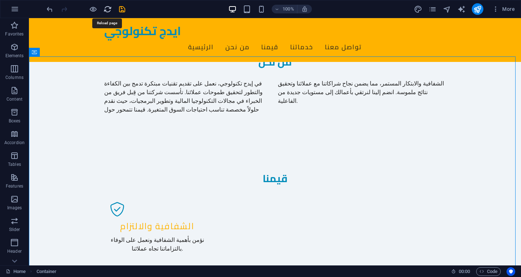
click at [107, 10] on icon "reload" at bounding box center [107, 9] width 8 height 8
click at [432, 8] on icon "pages" at bounding box center [432, 9] width 8 height 8
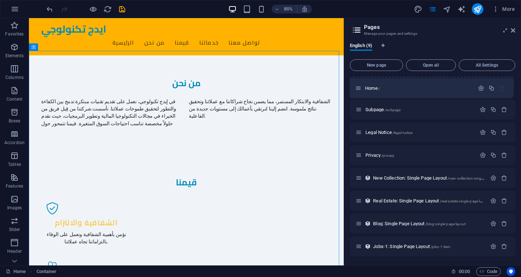
drag, startPoint x: 359, startPoint y: 134, endPoint x: 359, endPoint y: 88, distance: 46.3
click at [359, 88] on div "Subpage /subpage Legal Notice /legal-notice Home / Privacy /privacy New Collect…" at bounding box center [432, 178] width 165 height 202
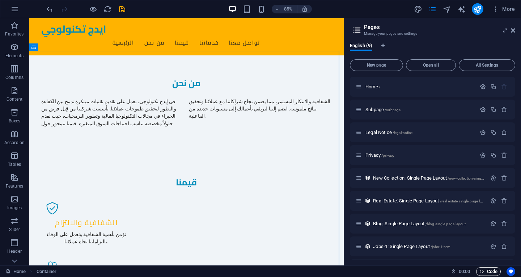
click at [488, 269] on span "Code" at bounding box center [488, 271] width 18 height 9
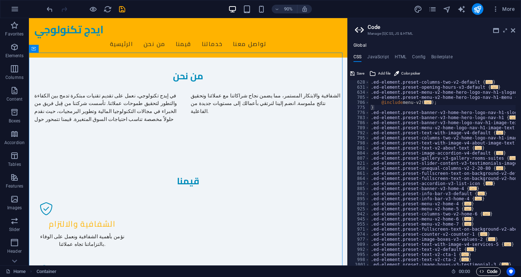
click at [488, 269] on span "Code" at bounding box center [488, 271] width 18 height 9
click at [514, 28] on icon at bounding box center [513, 30] width 4 height 6
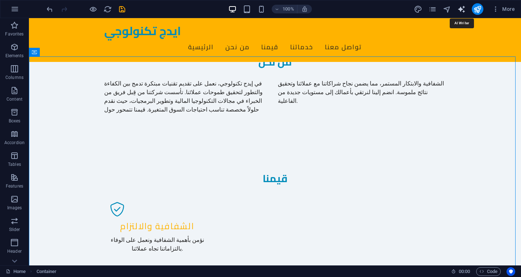
click at [461, 8] on icon "text_generator" at bounding box center [461, 9] width 8 height 8
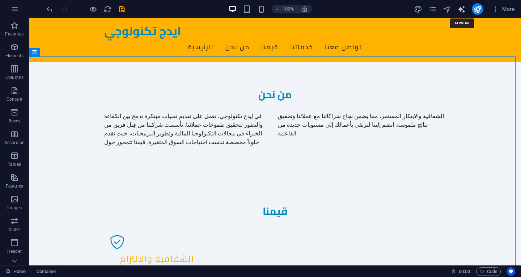
select select "English"
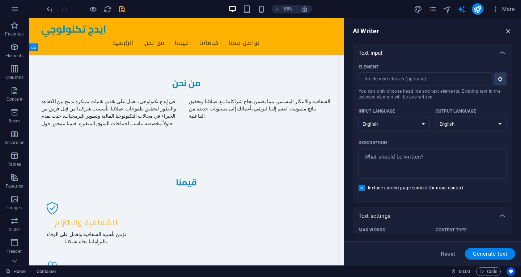
click at [508, 29] on icon "button" at bounding box center [508, 31] width 8 height 8
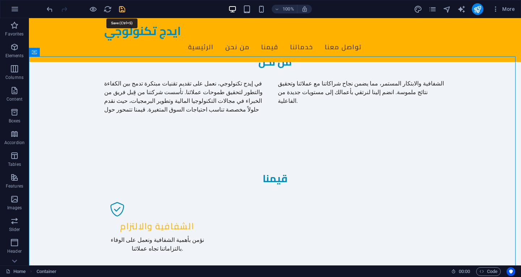
click at [122, 10] on icon "save" at bounding box center [122, 9] width 8 height 8
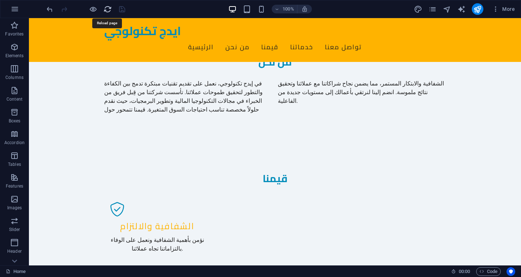
click at [107, 8] on icon "reload" at bounding box center [107, 9] width 8 height 8
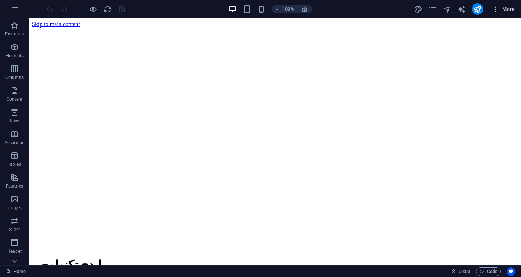
click at [496, 10] on icon "button" at bounding box center [495, 8] width 7 height 7
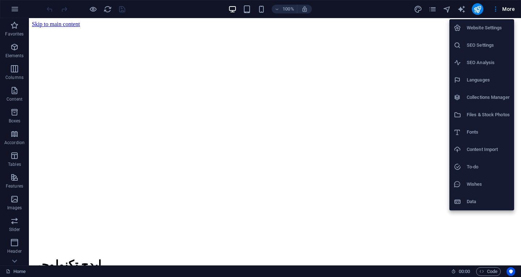
click at [486, 29] on h6 "Website Settings" at bounding box center [488, 28] width 43 height 9
select select "6"
select select "41"
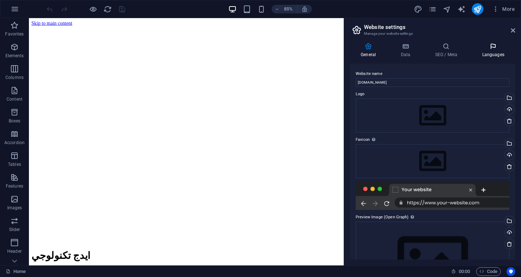
click at [501, 52] on h4 "Languages" at bounding box center [493, 50] width 44 height 15
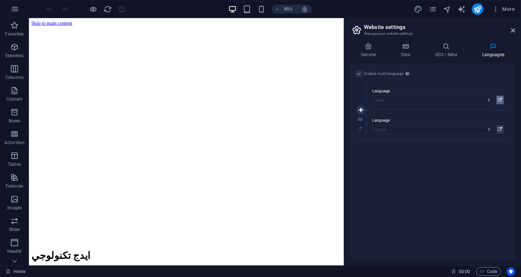
click at [499, 98] on icon at bounding box center [500, 100] width 4 height 9
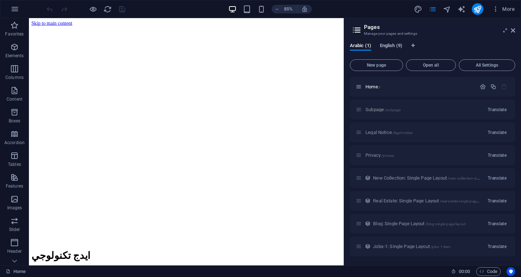
click at [392, 46] on span "English (9)" at bounding box center [391, 46] width 22 height 10
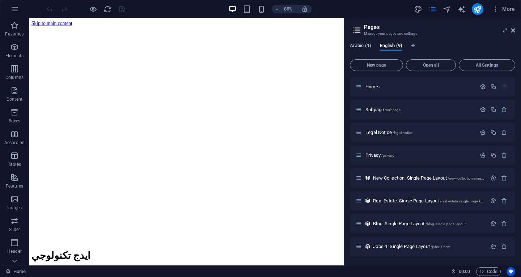
click at [357, 44] on span "Arabic (1)" at bounding box center [360, 46] width 21 height 10
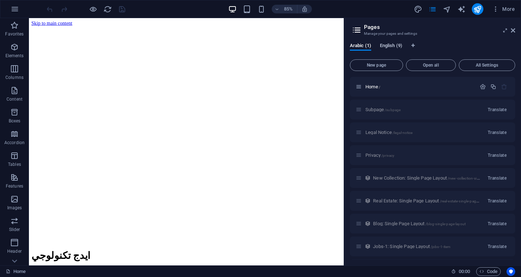
click at [387, 45] on span "English (9)" at bounding box center [391, 46] width 22 height 10
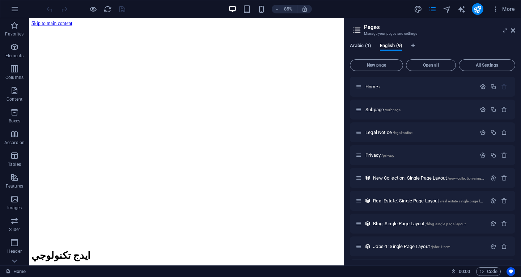
click at [362, 48] on span "Arabic (1)" at bounding box center [360, 46] width 21 height 10
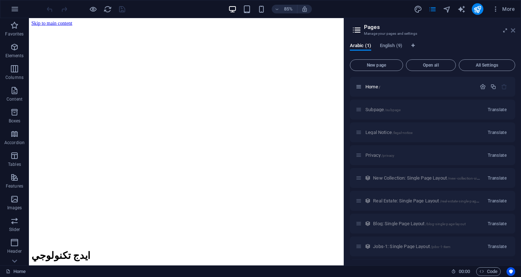
click at [514, 30] on icon at bounding box center [513, 30] width 4 height 6
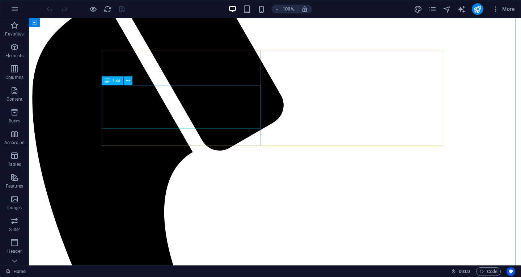
scroll to position [362, 0]
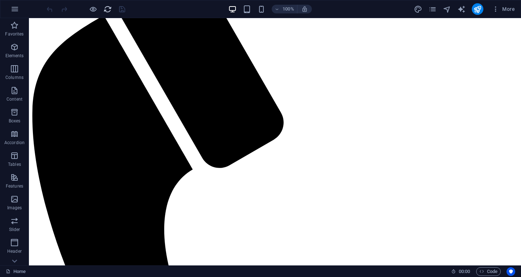
click at [109, 12] on icon "reload" at bounding box center [107, 9] width 8 height 8
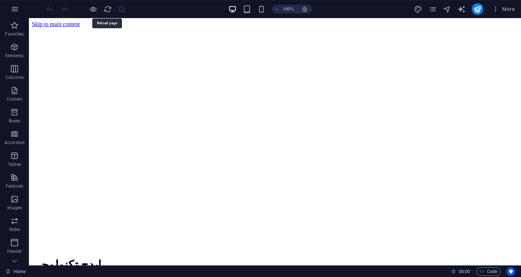
scroll to position [0, 0]
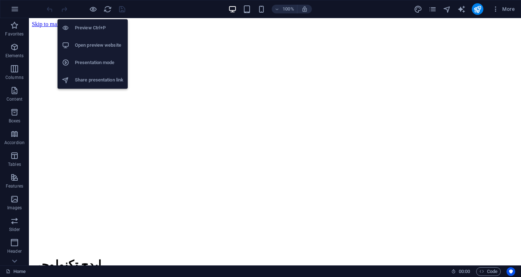
click at [103, 29] on h6 "Preview Ctrl+P" at bounding box center [99, 28] width 48 height 9
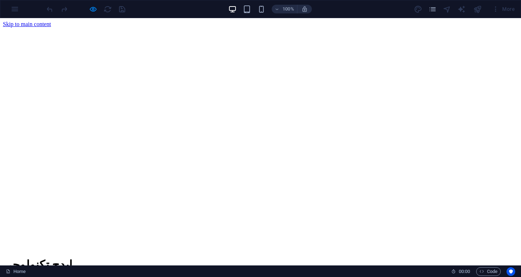
drag, startPoint x: 423, startPoint y: 69, endPoint x: 135, endPoint y: 52, distance: 288.8
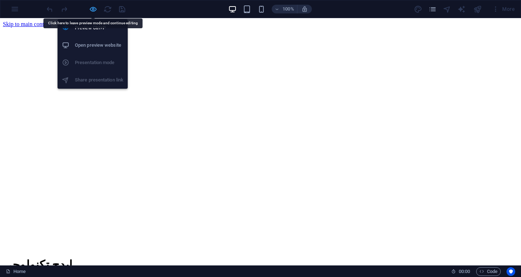
click at [96, 11] on icon "button" at bounding box center [93, 9] width 8 height 8
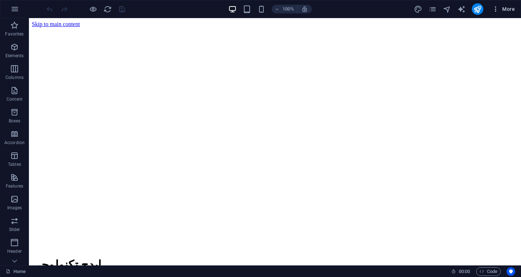
click at [497, 8] on icon "button" at bounding box center [495, 8] width 7 height 7
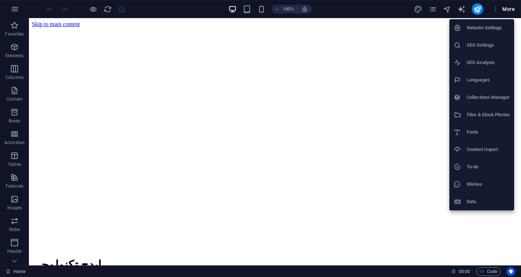
click at [487, 76] on h6 "Languages" at bounding box center [488, 80] width 43 height 9
select select "6"
select select "41"
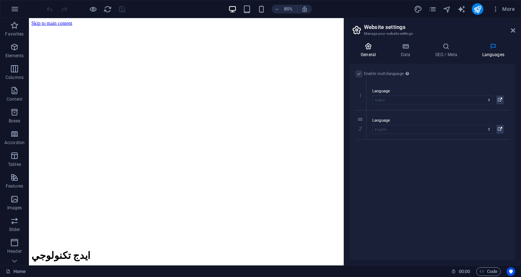
click at [365, 51] on h4 "General" at bounding box center [370, 50] width 40 height 15
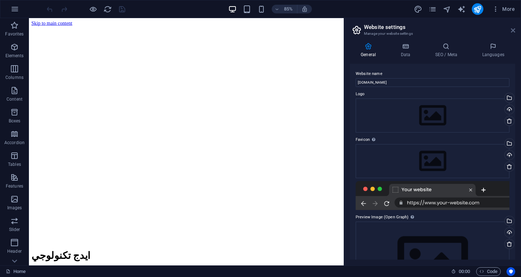
click at [513, 29] on icon at bounding box center [513, 30] width 4 height 6
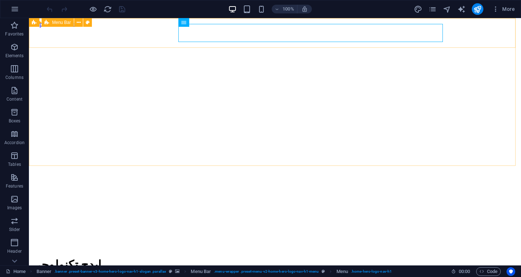
click at [61, 25] on div "Menu Bar" at bounding box center [58, 22] width 32 height 9
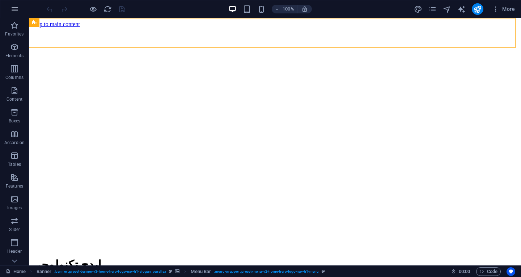
click at [13, 9] on icon "button" at bounding box center [14, 9] width 9 height 9
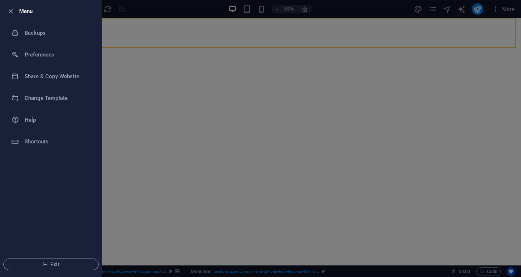
click at [149, 26] on div at bounding box center [260, 138] width 521 height 277
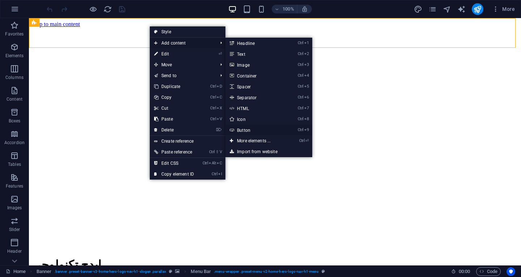
click at [264, 128] on link "Ctrl 9 Button" at bounding box center [255, 129] width 60 height 11
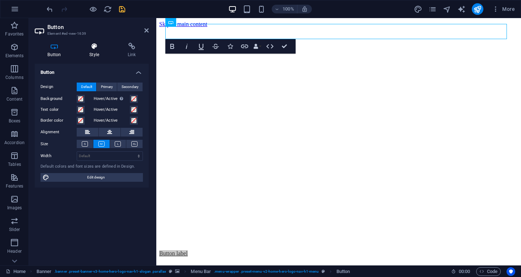
click at [93, 51] on h4 "Style" at bounding box center [96, 50] width 38 height 15
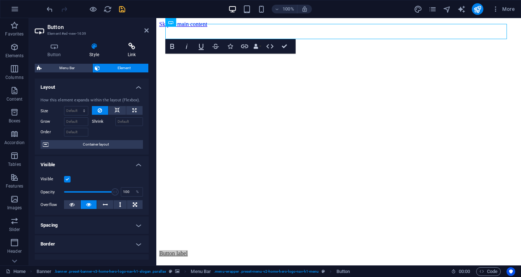
click at [133, 47] on icon at bounding box center [132, 46] width 34 height 7
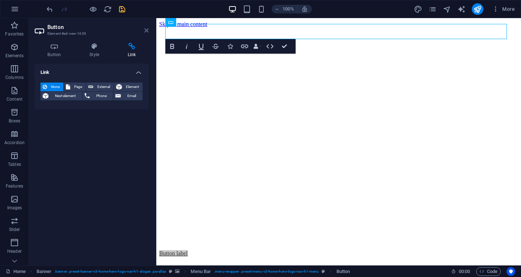
click at [147, 30] on icon at bounding box center [146, 30] width 4 height 6
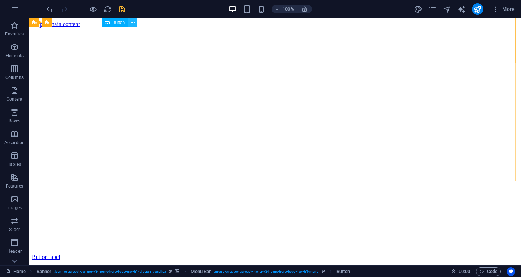
click at [133, 24] on icon at bounding box center [133, 23] width 4 height 8
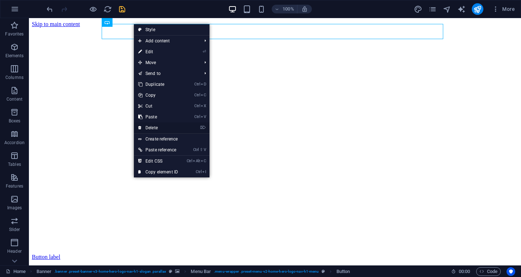
click at [156, 124] on link "⌦ Delete" at bounding box center [158, 127] width 48 height 11
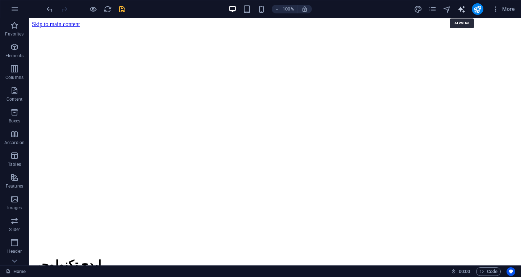
click at [462, 5] on icon "text_generator" at bounding box center [461, 9] width 8 height 8
select select "English"
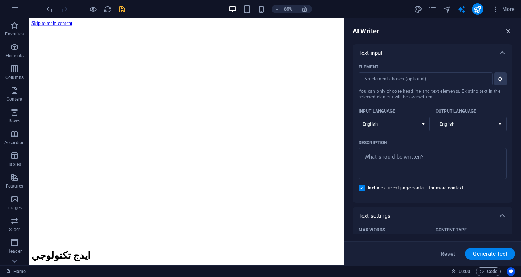
click at [506, 31] on icon "button" at bounding box center [508, 31] width 8 height 8
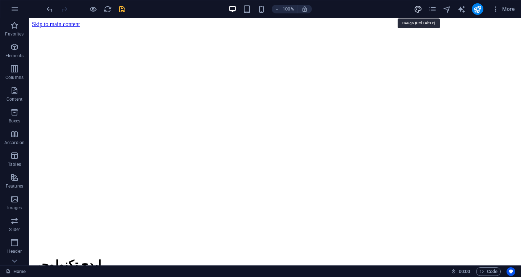
click at [420, 9] on icon "design" at bounding box center [418, 9] width 8 height 8
select select "rem"
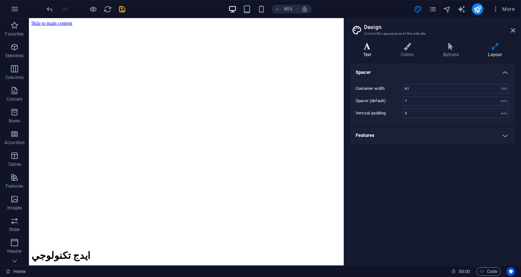
click at [368, 50] on h4 "Text" at bounding box center [369, 50] width 38 height 15
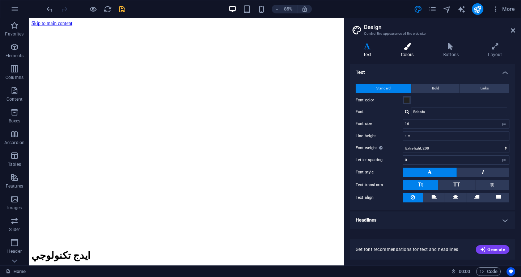
click at [409, 48] on icon at bounding box center [406, 46] width 39 height 7
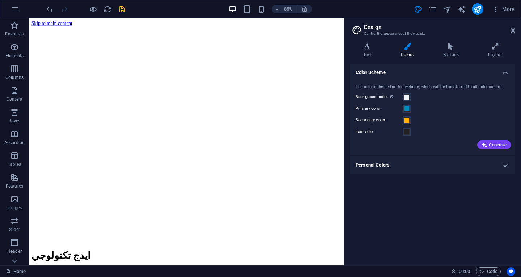
click at [503, 162] on h4 "Personal Colors" at bounding box center [432, 164] width 165 height 17
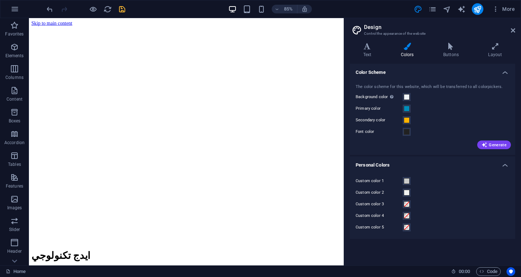
click at [510, 163] on h4 "Personal Colors" at bounding box center [432, 162] width 165 height 13
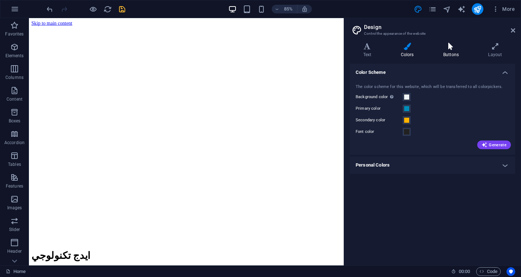
click at [449, 50] on h4 "Buttons" at bounding box center [452, 50] width 45 height 15
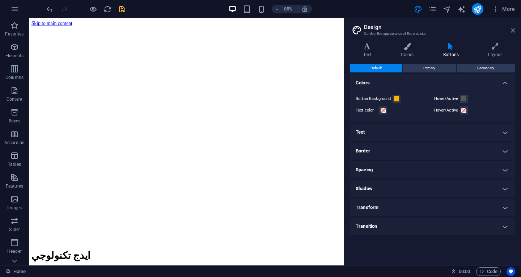
click at [514, 29] on icon at bounding box center [513, 30] width 4 height 6
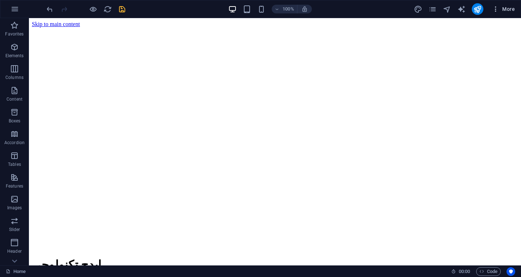
click at [497, 8] on icon "button" at bounding box center [495, 8] width 7 height 7
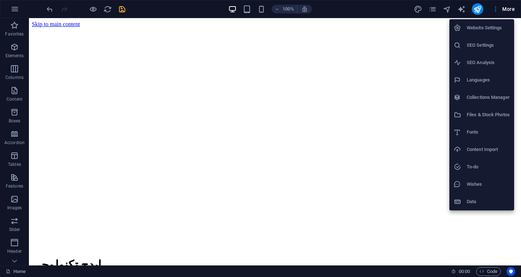
click at [484, 181] on h6 "Wishes" at bounding box center [488, 184] width 43 height 9
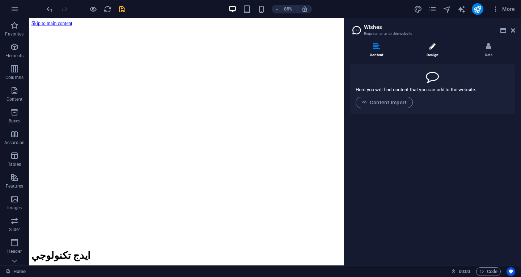
click at [432, 55] on li "Design" at bounding box center [434, 51] width 56 height 16
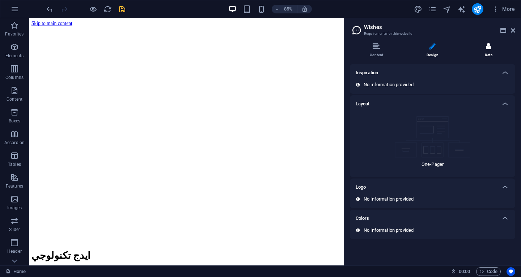
click at [492, 50] on li "Data" at bounding box center [488, 51] width 53 height 16
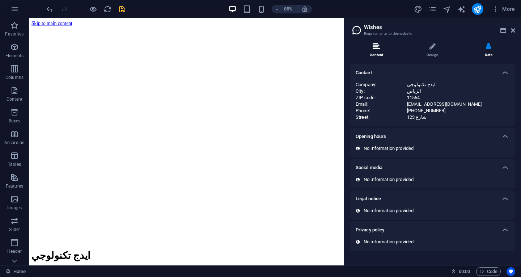
click at [368, 46] on li "Content" at bounding box center [378, 51] width 56 height 16
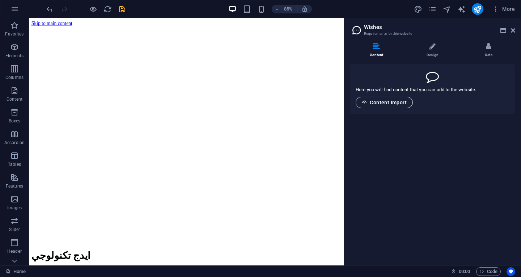
click at [389, 102] on span "Content Import" at bounding box center [384, 102] width 45 height 6
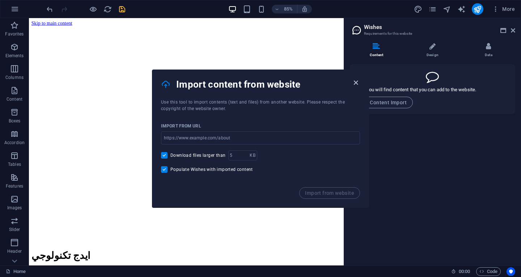
click at [356, 82] on icon "button" at bounding box center [356, 82] width 8 height 8
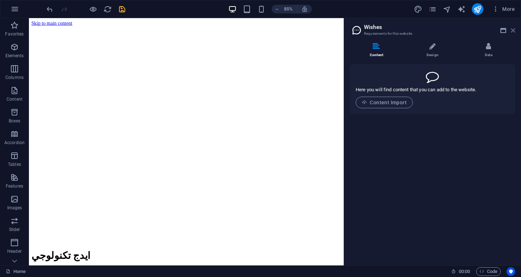
click at [514, 30] on icon at bounding box center [513, 30] width 4 height 6
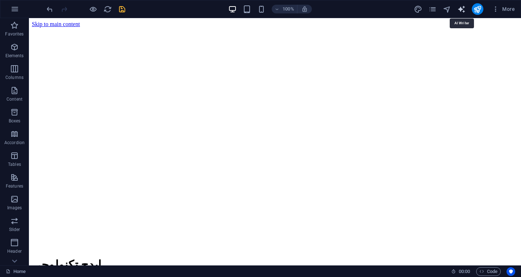
click at [463, 10] on icon "text_generator" at bounding box center [461, 9] width 8 height 8
select select "English"
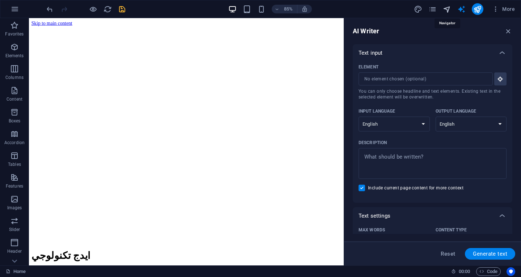
click at [444, 9] on icon "navigator" at bounding box center [447, 9] width 8 height 8
select select "18190587-en"
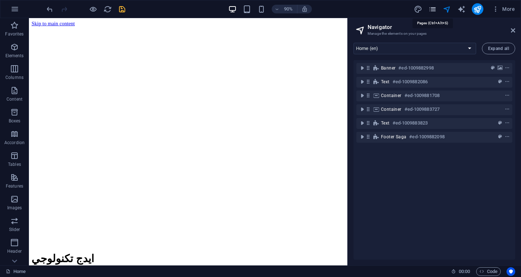
click at [433, 10] on icon "pages" at bounding box center [432, 9] width 8 height 8
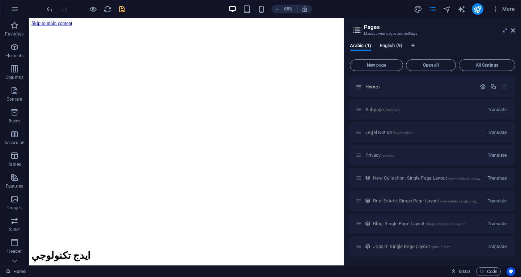
click at [392, 48] on span "English (9)" at bounding box center [391, 46] width 22 height 10
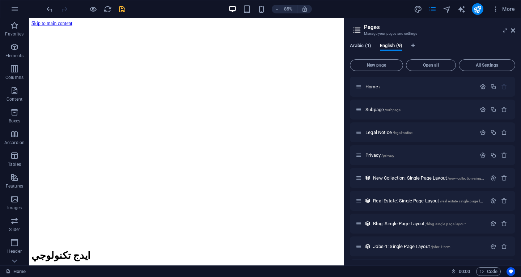
click at [354, 46] on span "Arabic (1)" at bounding box center [360, 46] width 21 height 10
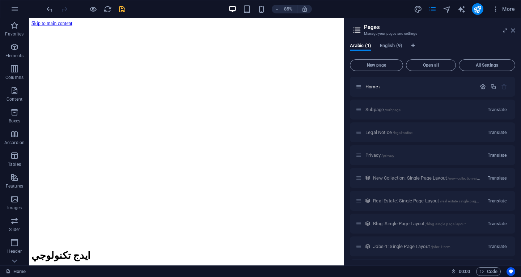
click at [515, 32] on icon at bounding box center [513, 30] width 4 height 6
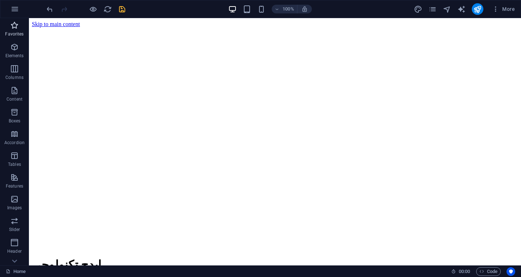
click at [10, 23] on span "Favorites" at bounding box center [14, 29] width 29 height 17
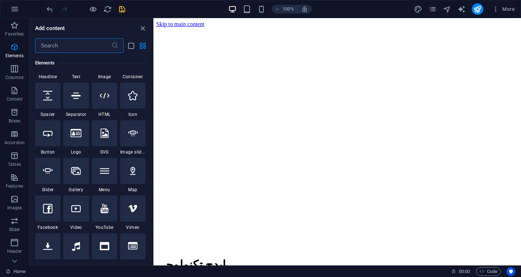
scroll to position [109, 0]
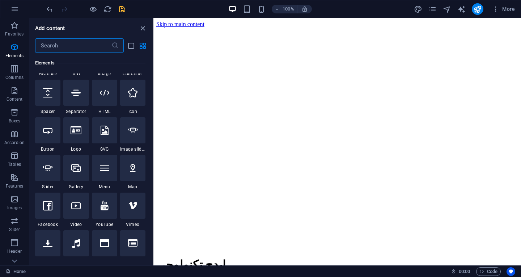
click at [83, 48] on input "text" at bounding box center [73, 45] width 76 height 14
type input "م"
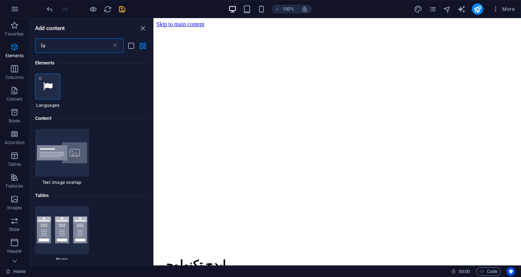
type input "la"
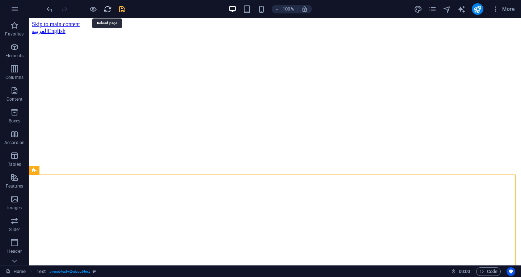
click at [107, 5] on icon "reload" at bounding box center [107, 9] width 8 height 8
click at [122, 8] on icon "save" at bounding box center [122, 9] width 8 height 8
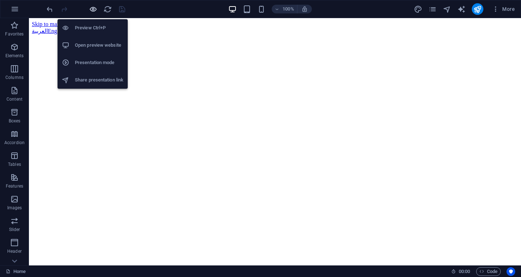
click at [96, 9] on icon "button" at bounding box center [93, 9] width 8 height 8
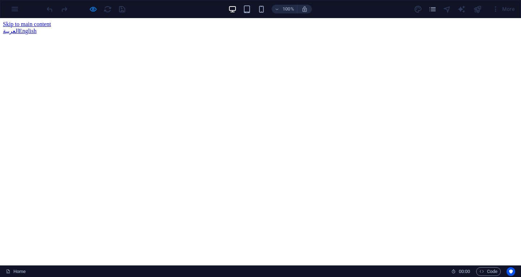
click at [4, 28] on link "العربية" at bounding box center [11, 31] width 16 height 6
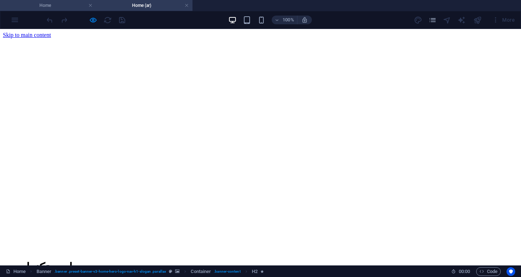
click at [50, 4] on h4 "Home" at bounding box center [48, 5] width 96 height 8
click at [139, 5] on h4 "Home (ar)" at bounding box center [144, 5] width 96 height 8
click at [67, 6] on h4 "Home" at bounding box center [48, 5] width 96 height 8
click at [144, 10] on li "Home (ar)" at bounding box center [144, 5] width 96 height 11
click at [59, 7] on h4 "Home" at bounding box center [48, 5] width 96 height 8
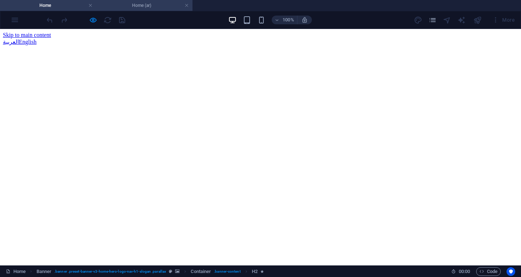
click at [156, 8] on h4 "Home (ar)" at bounding box center [144, 5] width 96 height 8
click at [57, 5] on h4 "Home" at bounding box center [48, 5] width 96 height 8
click at [143, 3] on h4 "Home (ar)" at bounding box center [144, 5] width 96 height 8
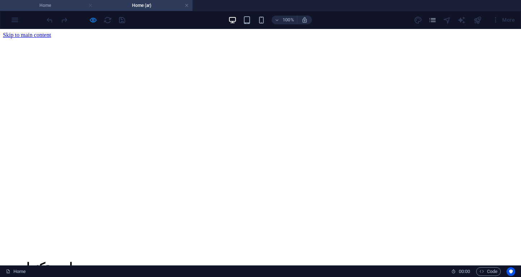
click at [90, 6] on link at bounding box center [90, 5] width 4 height 7
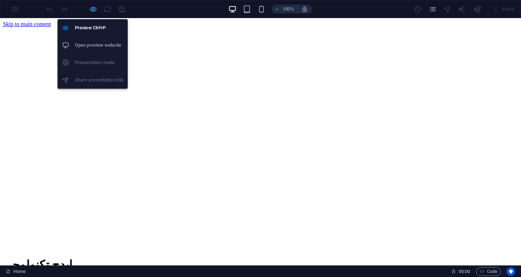
click at [92, 8] on icon "button" at bounding box center [93, 9] width 8 height 8
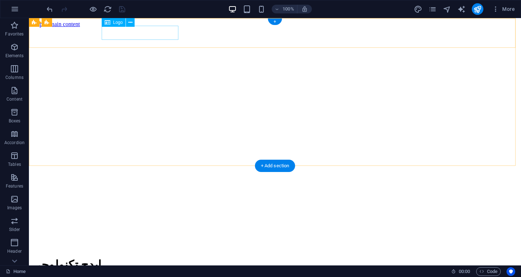
click at [142, 258] on div "ايدج تكنولوجي" at bounding box center [275, 265] width 486 height 14
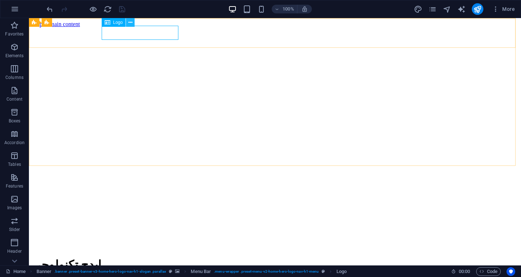
click at [133, 22] on button at bounding box center [130, 22] width 9 height 9
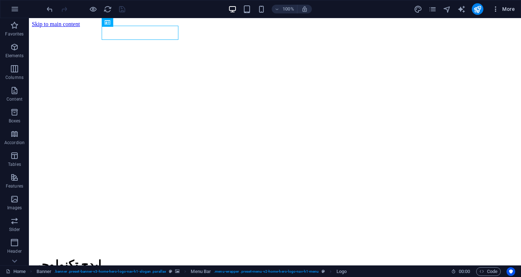
click at [512, 6] on span "More" at bounding box center [503, 8] width 23 height 7
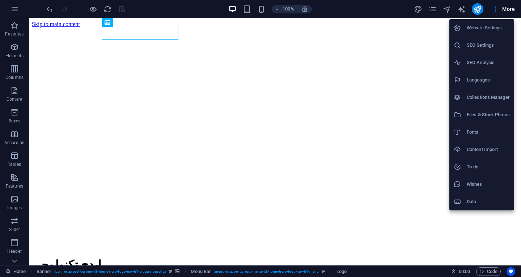
click at [487, 145] on h6 "Content Import" at bounding box center [488, 149] width 43 height 9
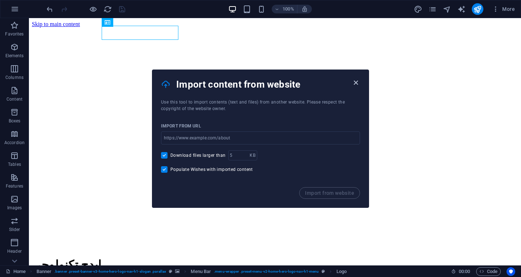
click at [355, 80] on icon "button" at bounding box center [356, 82] width 8 height 8
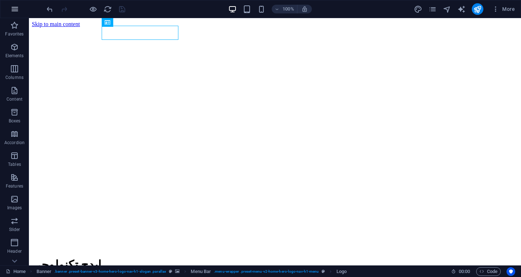
click at [14, 8] on icon "button" at bounding box center [14, 9] width 9 height 9
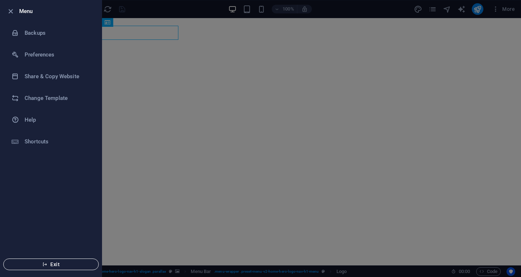
click at [68, 262] on span "Exit" at bounding box center [50, 264] width 83 height 6
